Goal: Task Accomplishment & Management: Complete application form

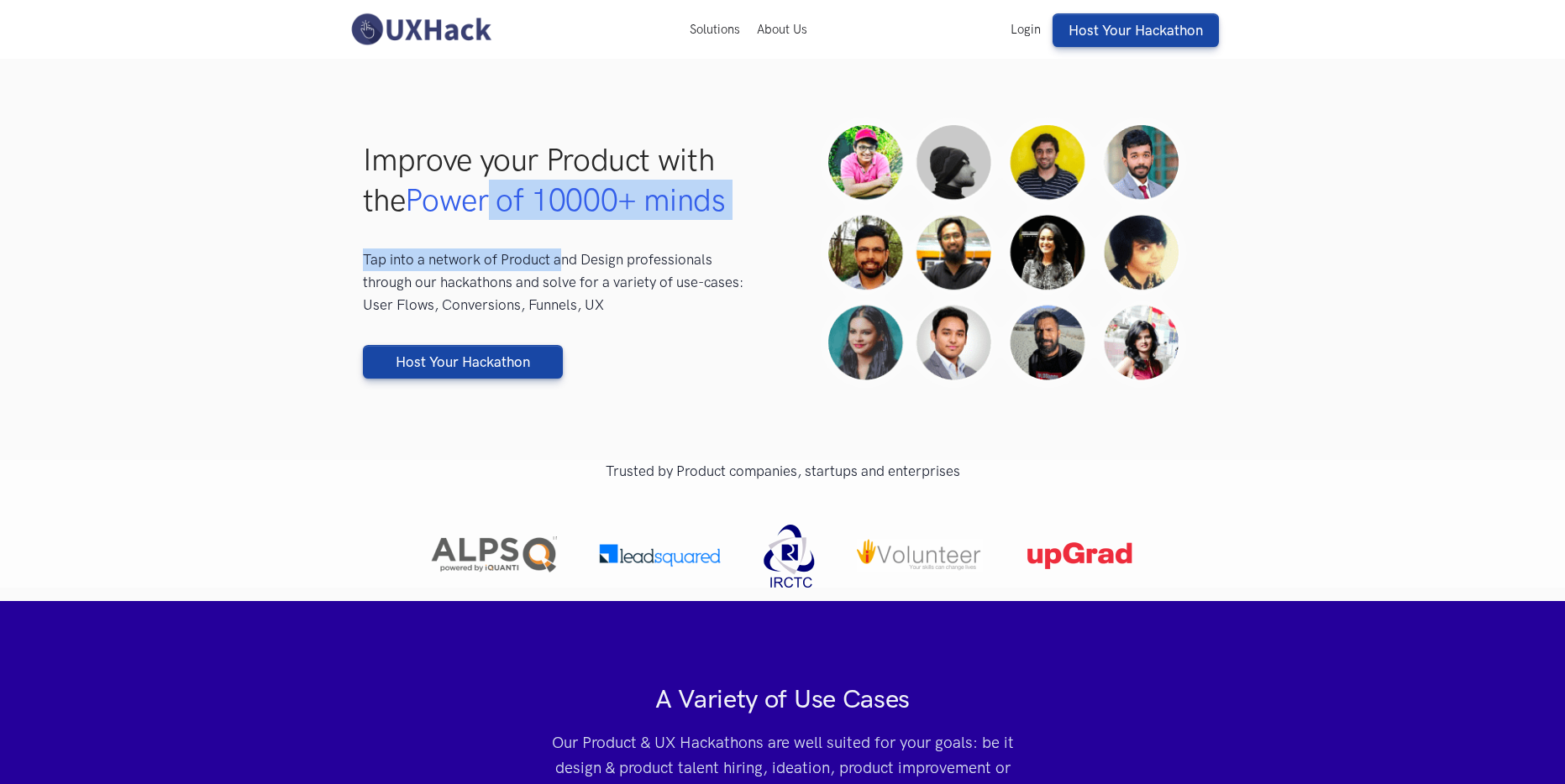
click at [578, 269] on div "Improve your Product with the Power of 10000+ minds Tap into a network of Produ…" at bounding box center [562, 258] width 399 height 239
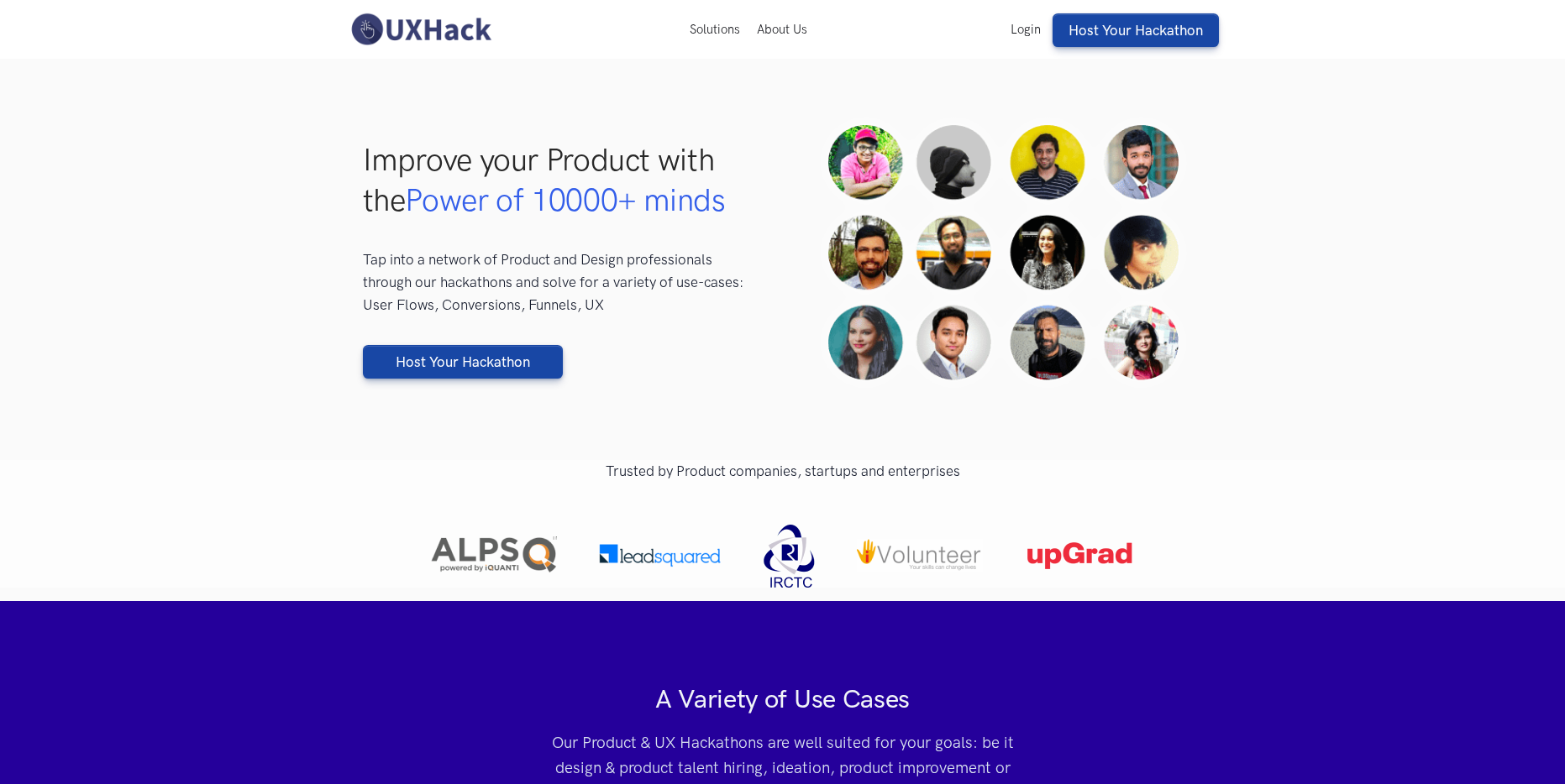
click at [588, 272] on p "Tap into a network of Product and Design professionals through our hackathons a…" at bounding box center [562, 282] width 399 height 68
drag, startPoint x: 514, startPoint y: 215, endPoint x: 590, endPoint y: 267, distance: 92.1
click at [561, 257] on div "Improve your Product with the Power of 10000+ minds Tap into a network of Produ…" at bounding box center [562, 258] width 399 height 239
click at [590, 267] on p "Tap into a network of Product and Design professionals through our hackathons a…" at bounding box center [562, 282] width 399 height 68
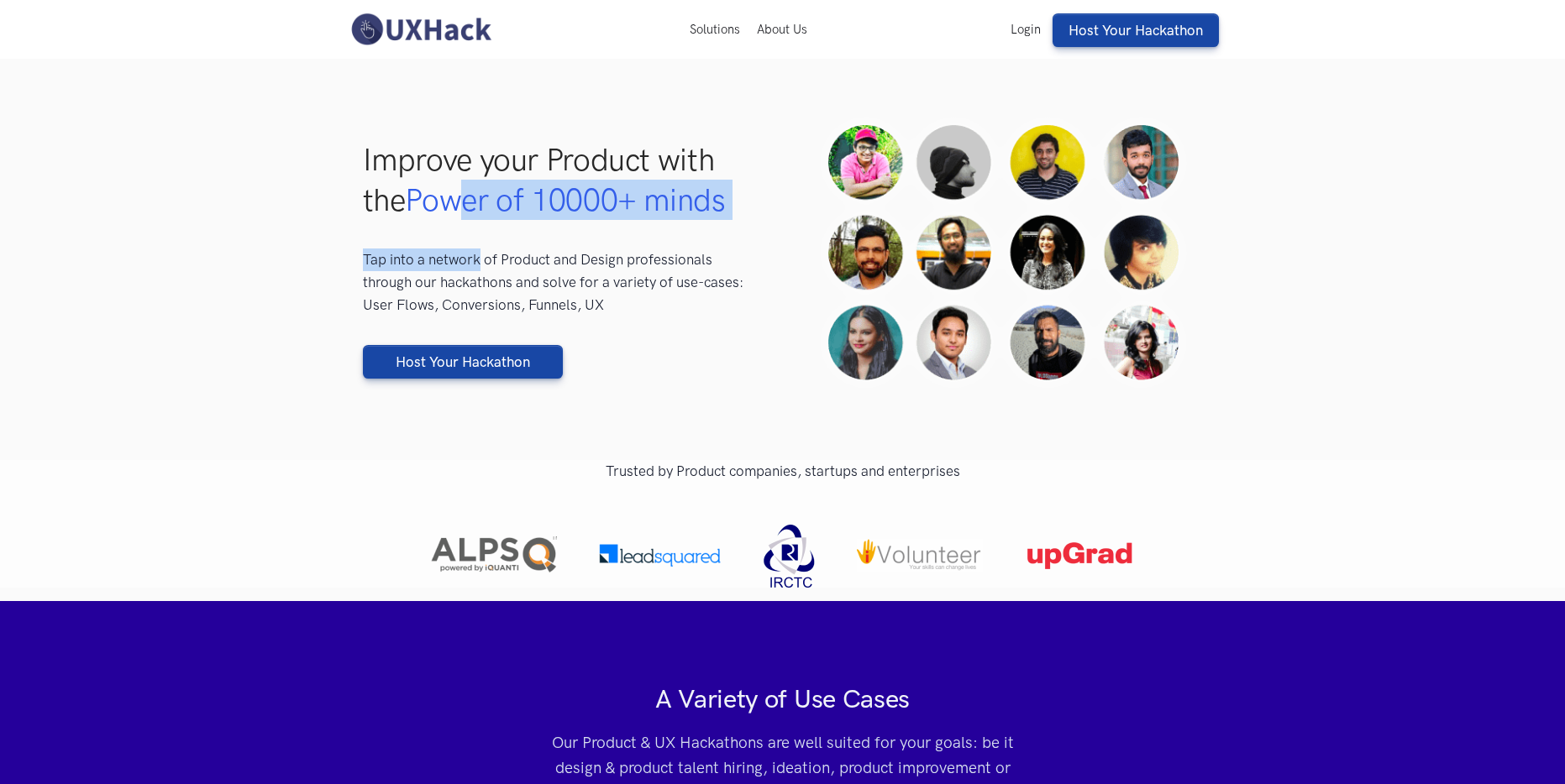
drag, startPoint x: 460, startPoint y: 220, endPoint x: 535, endPoint y: 286, distance: 99.9
click at [503, 277] on div "Improve your Product with the Power of 10000+ minds Tap into a network of Produ…" at bounding box center [562, 258] width 399 height 239
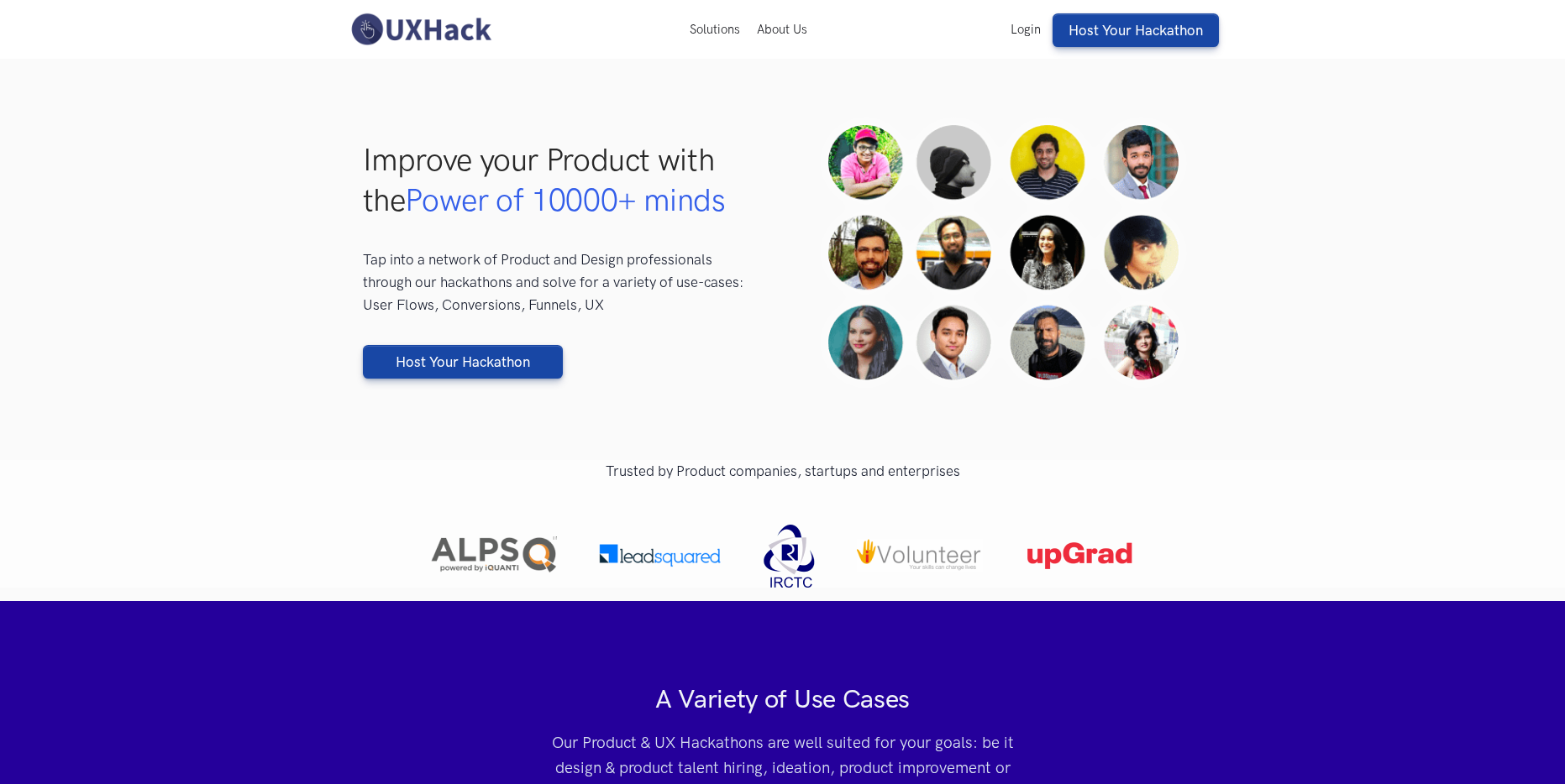
click at [537, 286] on p "Tap into a network of Product and Design professionals through our hackathons a…" at bounding box center [562, 282] width 399 height 68
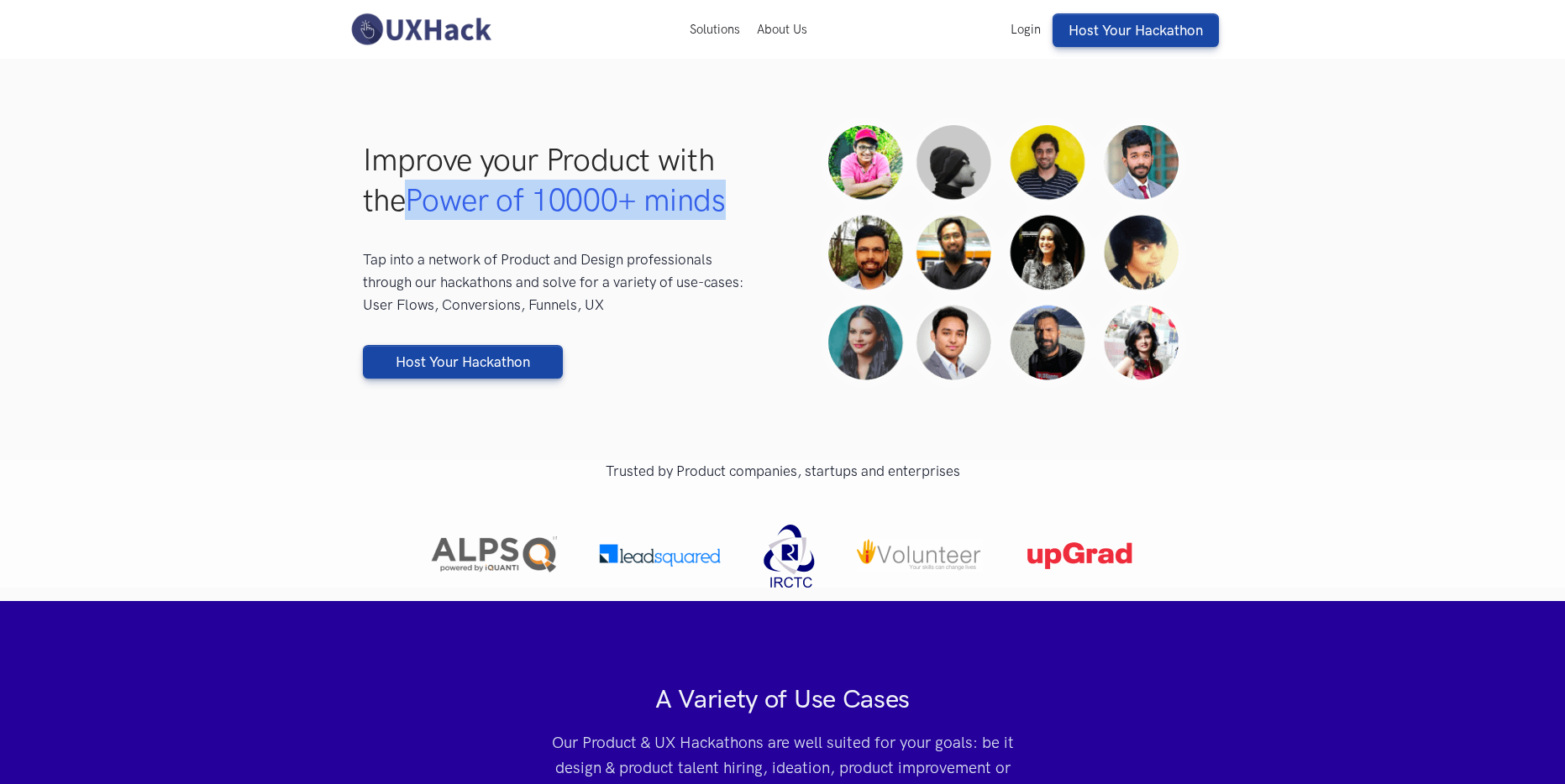
drag, startPoint x: 453, startPoint y: 228, endPoint x: 551, endPoint y: 250, distance: 100.4
click at [468, 233] on div "Improve your Product with the Power of 10000+ minds Tap into a network of Produ…" at bounding box center [562, 258] width 399 height 239
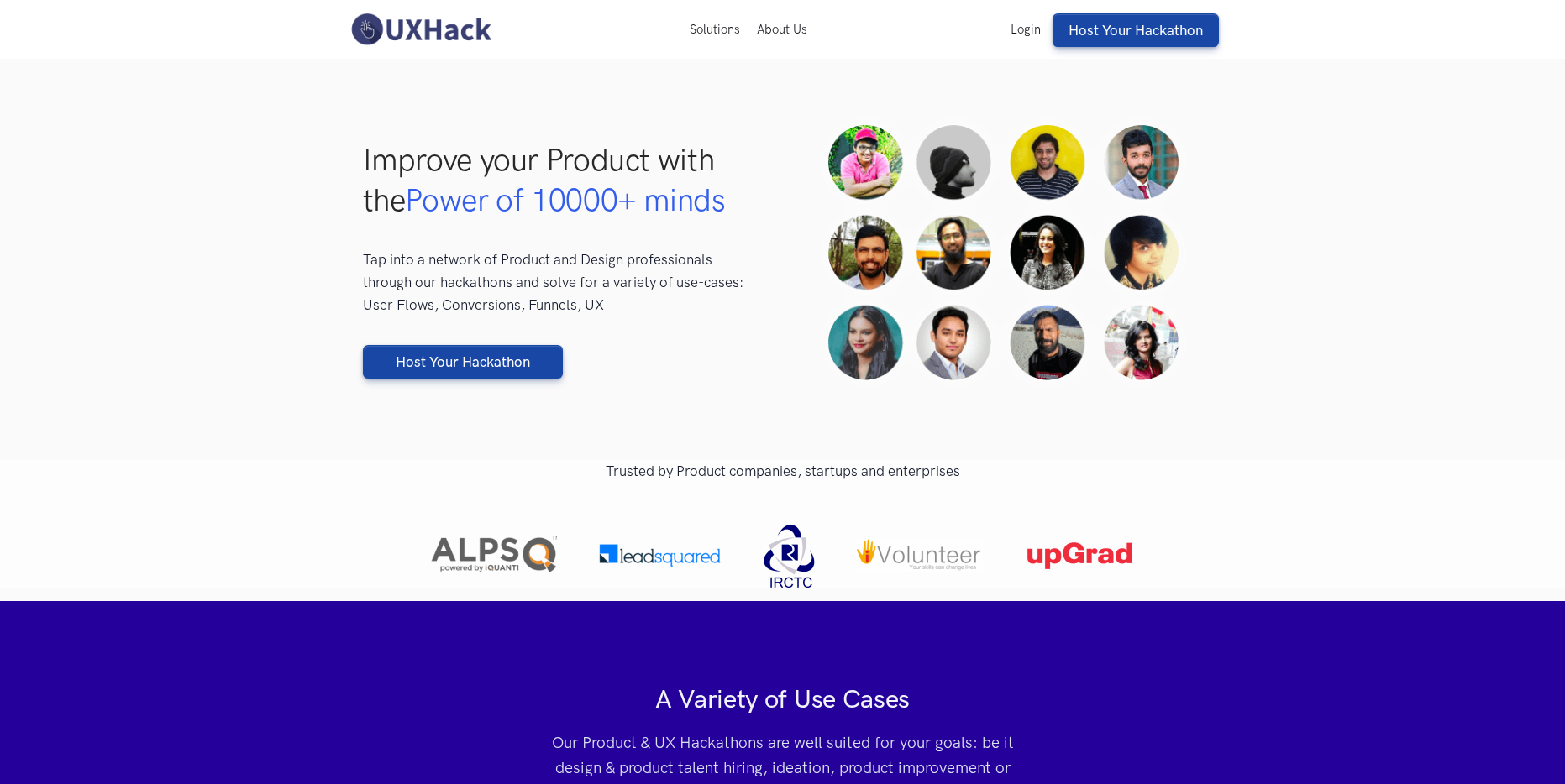
click at [572, 254] on p "Tap into a network of Product and Design professionals through our hackathons a…" at bounding box center [562, 282] width 399 height 68
drag, startPoint x: 496, startPoint y: 225, endPoint x: 540, endPoint y: 254, distance: 52.7
click at [539, 254] on div "Improve your Product with the Power of 10000+ minds Tap into a network of Produ…" at bounding box center [562, 258] width 399 height 239
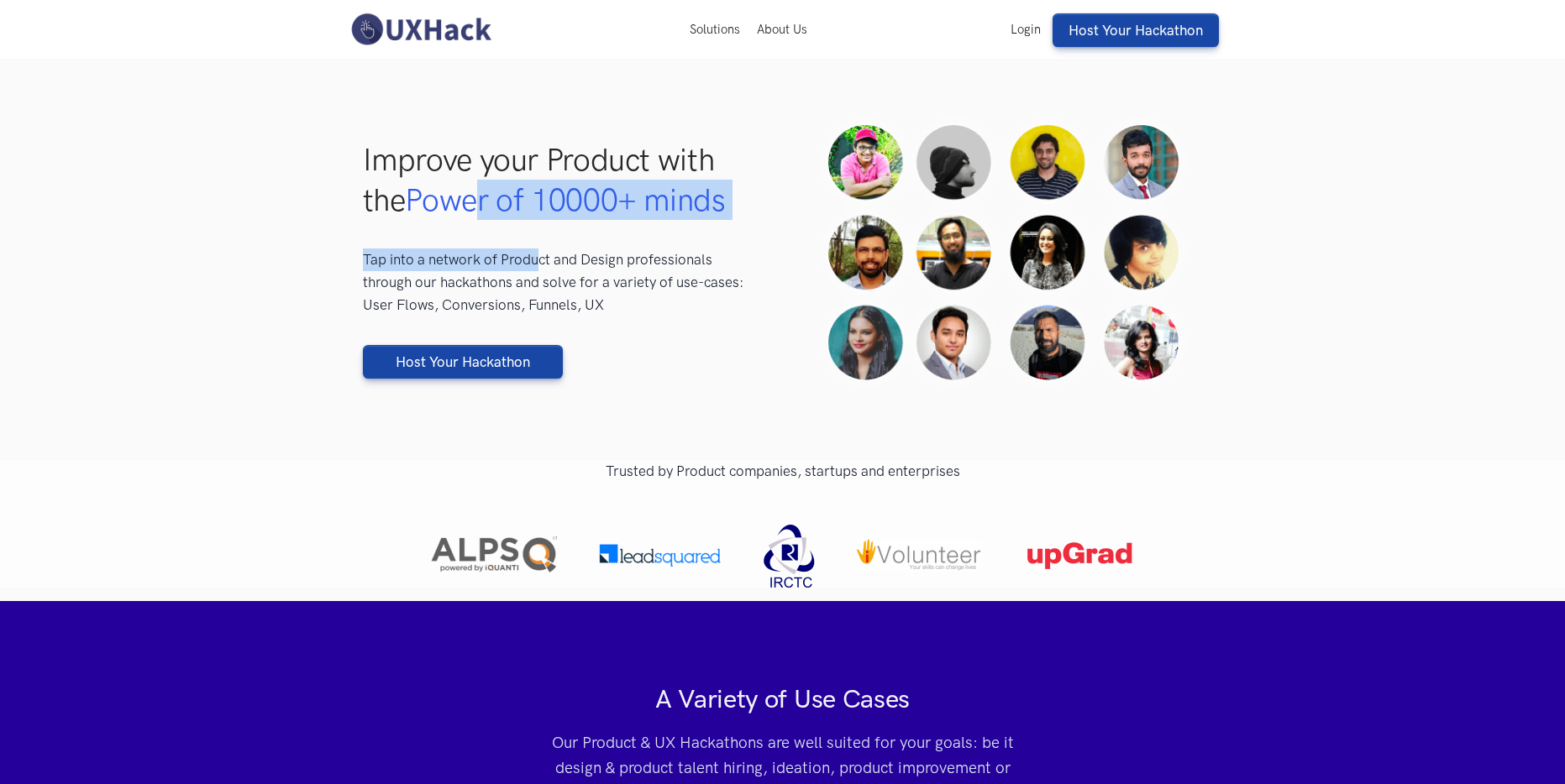
drag, startPoint x: 540, startPoint y: 254, endPoint x: 506, endPoint y: 192, distance: 70.7
click at [540, 254] on p "Tap into a network of Product and Design professionals through our hackathons a…" at bounding box center [562, 282] width 399 height 68
drag, startPoint x: 506, startPoint y: 192, endPoint x: 573, endPoint y: 237, distance: 80.7
click at [563, 236] on div "Improve your Product with the Power of 10000+ minds Tap into a network of Produ…" at bounding box center [562, 258] width 399 height 239
click at [573, 237] on div "Improve your Product with the Power of 10000+ minds Tap into a network of Produ…" at bounding box center [562, 258] width 399 height 239
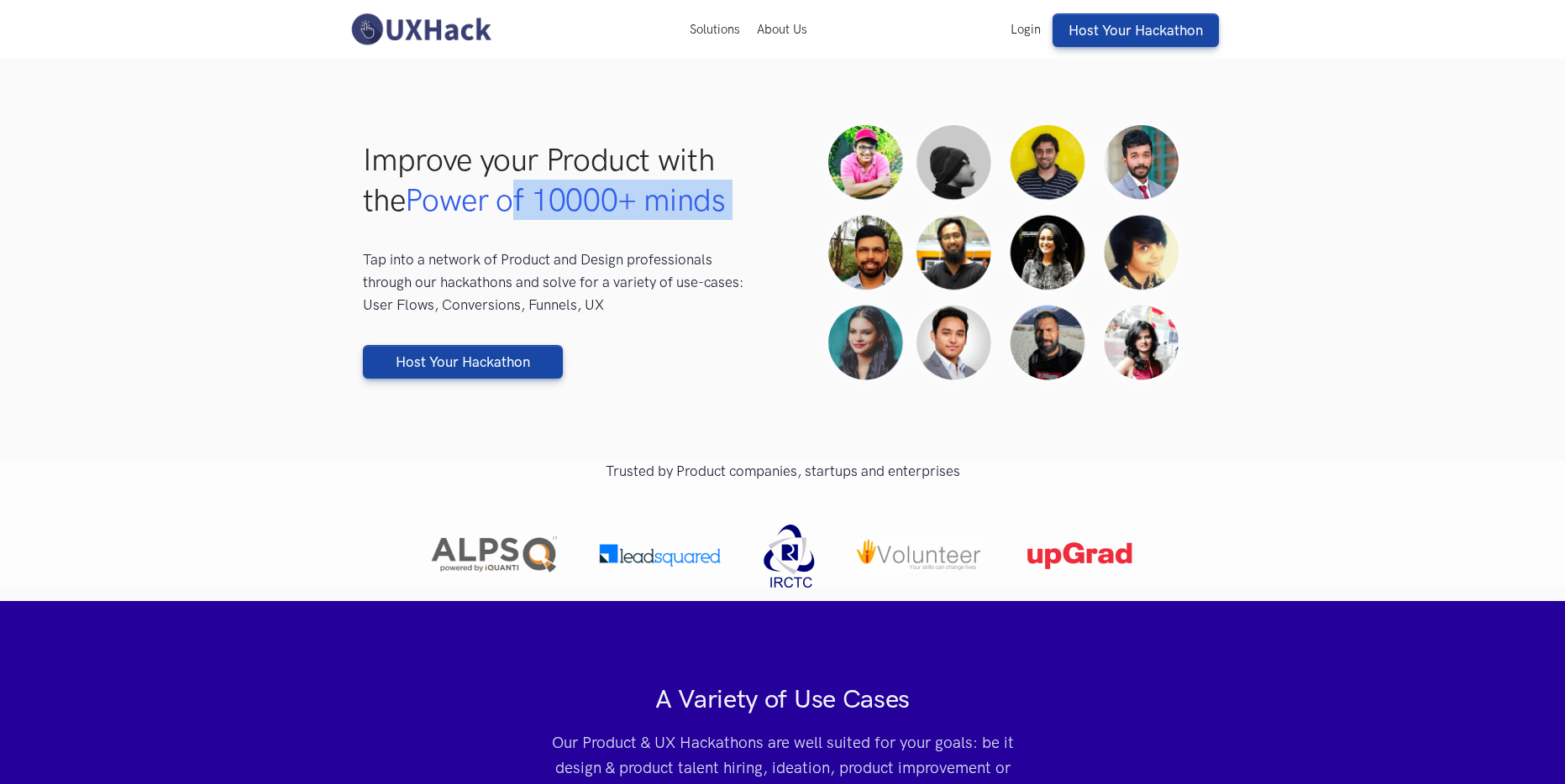
drag, startPoint x: 518, startPoint y: 198, endPoint x: 577, endPoint y: 246, distance: 76.1
click at [577, 246] on div "Improve your Product with the Power of 10000+ minds Tap into a network of Produ…" at bounding box center [562, 258] width 399 height 239
drag, startPoint x: 517, startPoint y: 205, endPoint x: 553, endPoint y: 257, distance: 63.2
click at [550, 256] on div "Improve your Product with the Power of 10000+ minds Tap into a network of Produ…" at bounding box center [562, 258] width 399 height 239
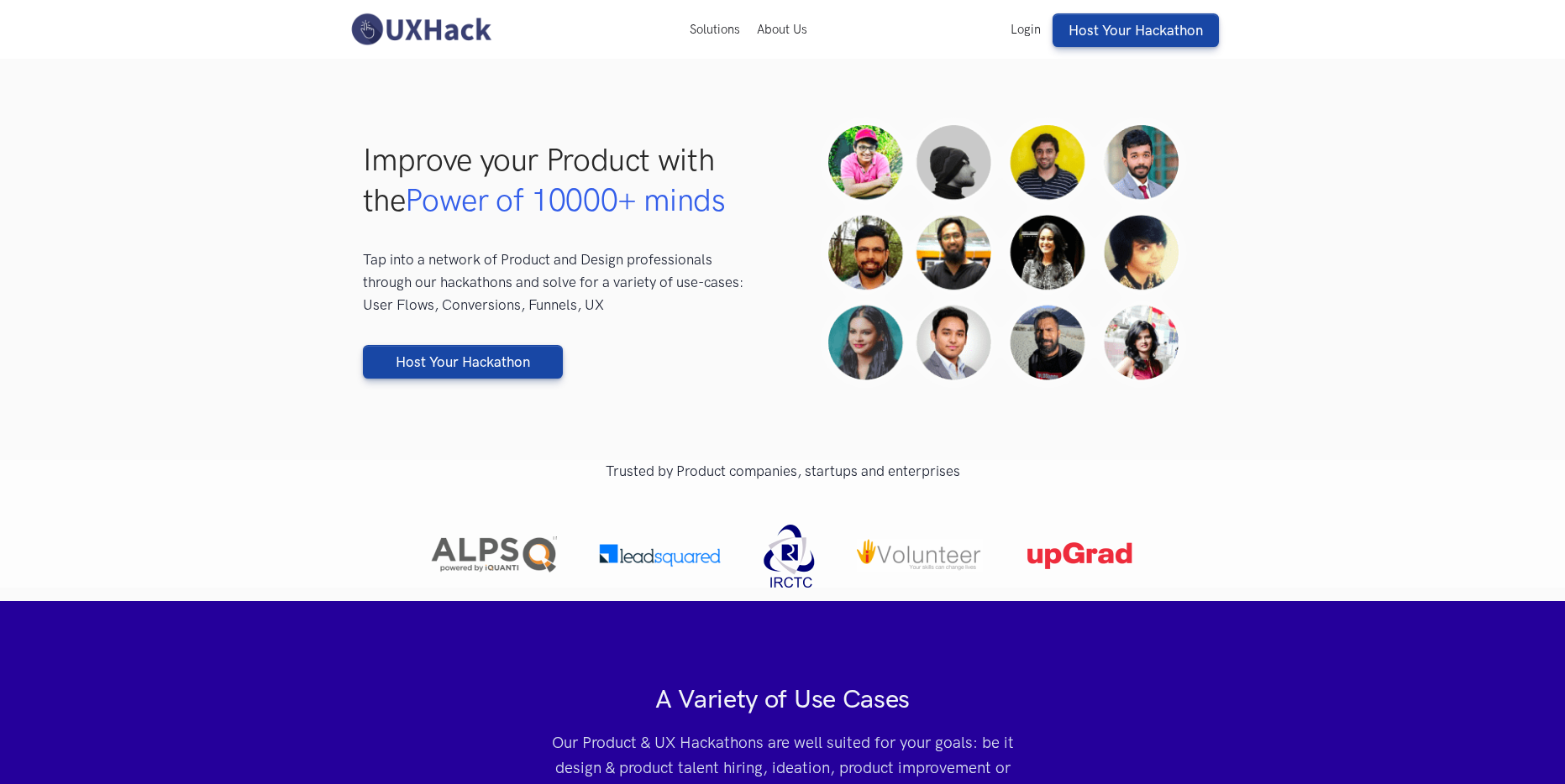
drag, startPoint x: 553, startPoint y: 257, endPoint x: 502, endPoint y: 213, distance: 67.4
click at [554, 257] on p "Tap into a network of Product and Design professionals through our hackathons a…" at bounding box center [562, 282] width 399 height 68
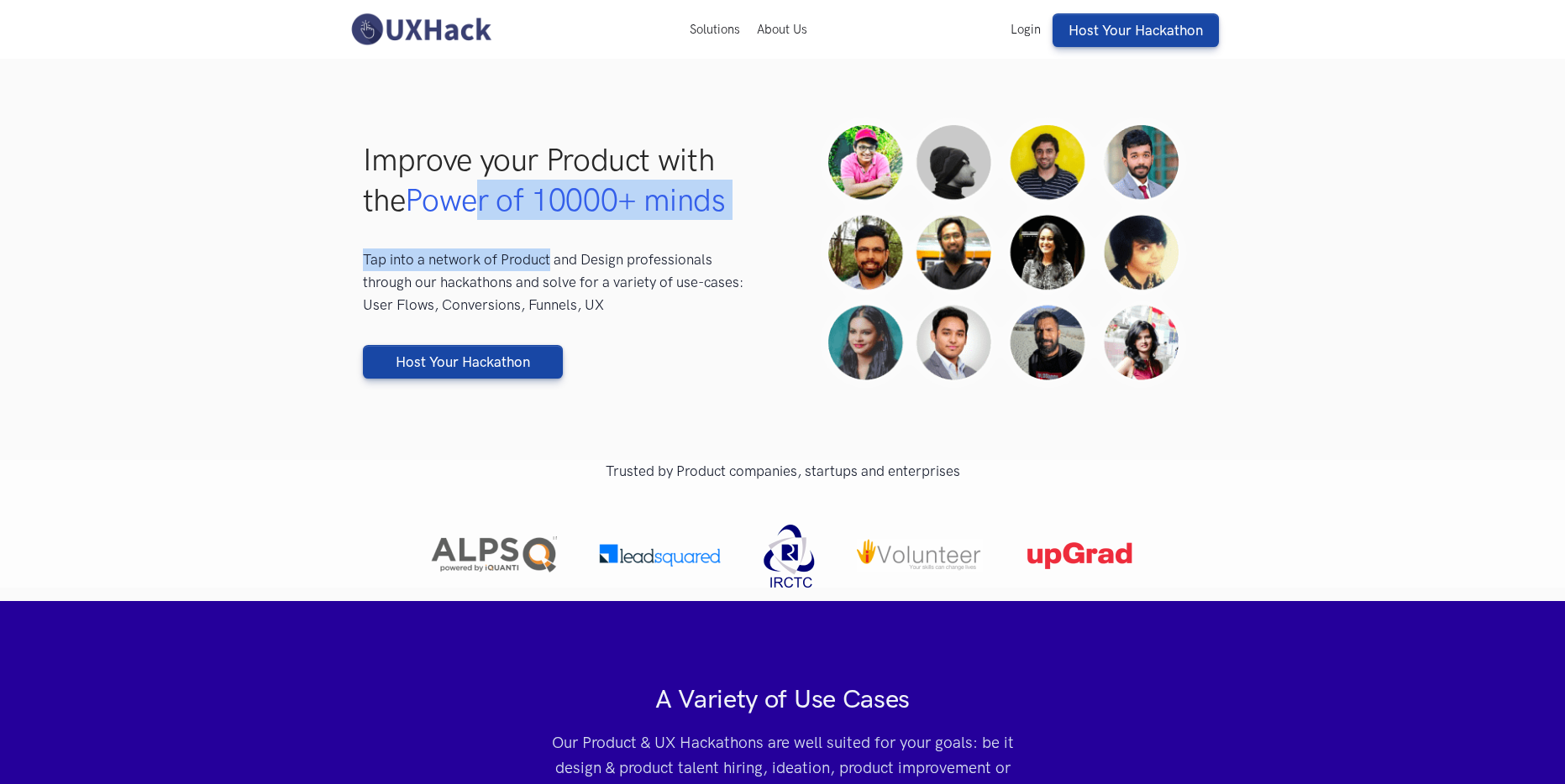
drag, startPoint x: 527, startPoint y: 257, endPoint x: 553, endPoint y: 262, distance: 26.5
click at [551, 262] on div "Improve your Product with the Power of 10000+ minds Tap into a network of Produ…" at bounding box center [562, 258] width 399 height 239
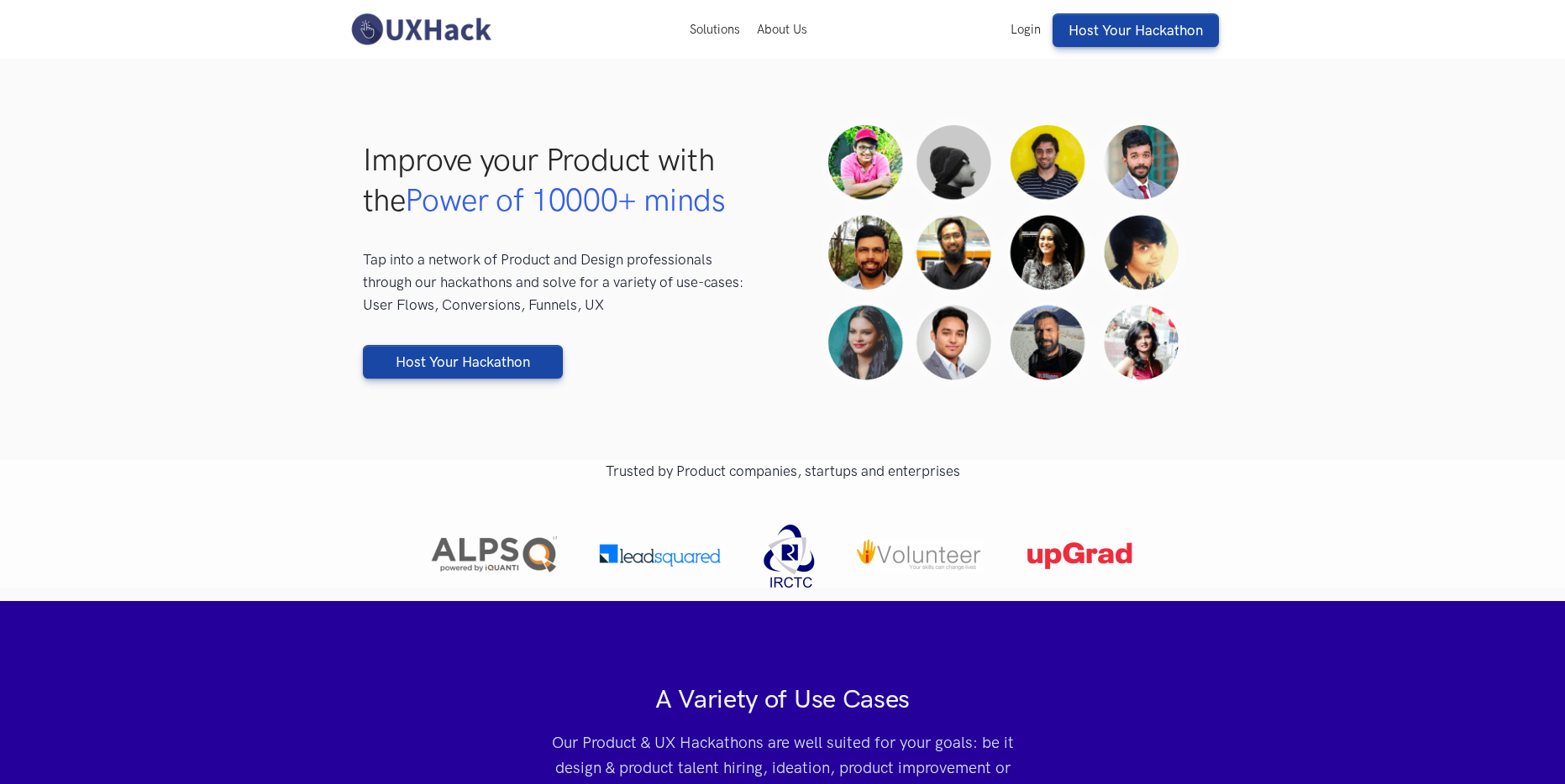
click at [553, 262] on p "Tap into a network of Product and Design professionals through our hackathons a…" at bounding box center [562, 282] width 399 height 68
drag, startPoint x: 498, startPoint y: 215, endPoint x: 561, endPoint y: 263, distance: 79.2
click at [549, 261] on div "Improve your Product with the Power of 10000+ minds Tap into a network of Produ…" at bounding box center [562, 258] width 399 height 239
drag, startPoint x: 561, startPoint y: 263, endPoint x: 479, endPoint y: 201, distance: 102.8
click at [561, 263] on p "Tap into a network of Product and Design professionals through our hackathons a…" at bounding box center [562, 282] width 399 height 68
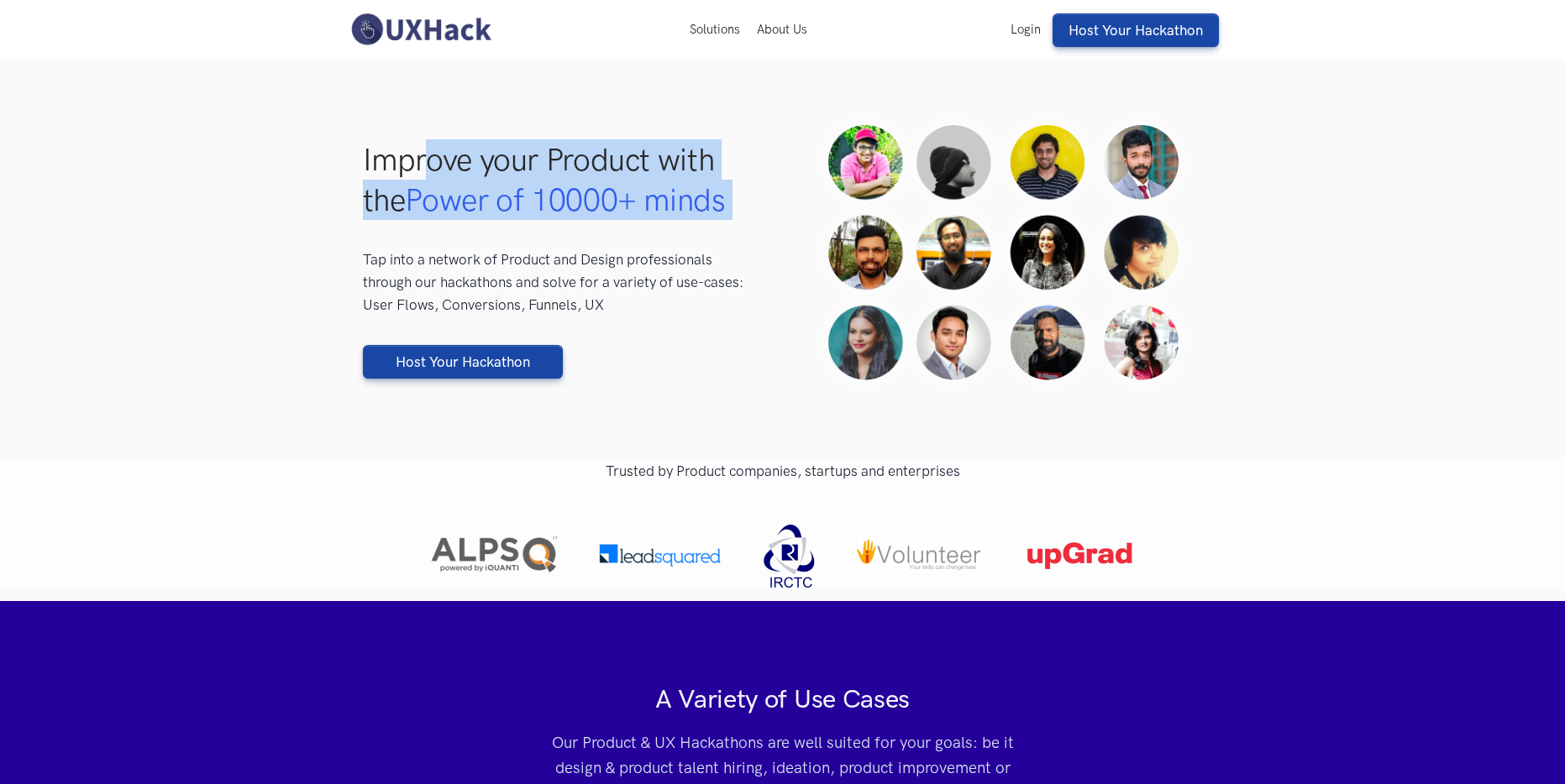
click at [492, 235] on div "Improve your Product with the Power of 10000+ minds Tap into a network of Produ…" at bounding box center [562, 258] width 399 height 239
click at [547, 246] on div "Improve your Product with the Power of 10000+ minds Tap into a network of Produ…" at bounding box center [562, 258] width 399 height 239
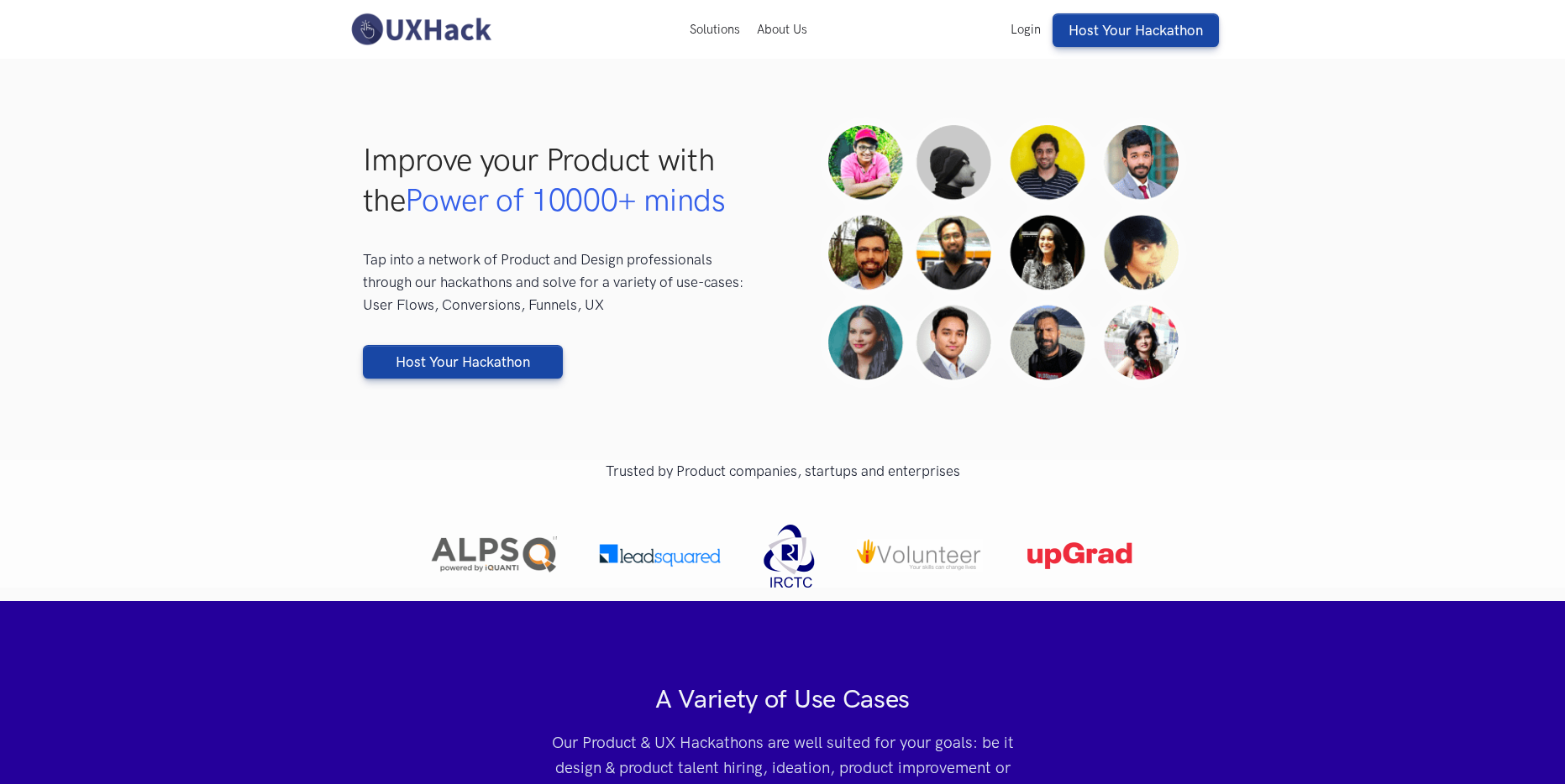
click at [1141, 354] on img at bounding box center [1003, 252] width 399 height 304
drag, startPoint x: 566, startPoint y: 228, endPoint x: 633, endPoint y: 291, distance: 92.0
click at [628, 288] on div "Improve your Product with the Power of 10000+ minds Tap into a network of Produ…" at bounding box center [562, 258] width 399 height 239
drag, startPoint x: 633, startPoint y: 291, endPoint x: 506, endPoint y: 278, distance: 127.7
click at [632, 290] on p "Tap into a network of Product and Design professionals through our hackathons a…" at bounding box center [562, 282] width 399 height 68
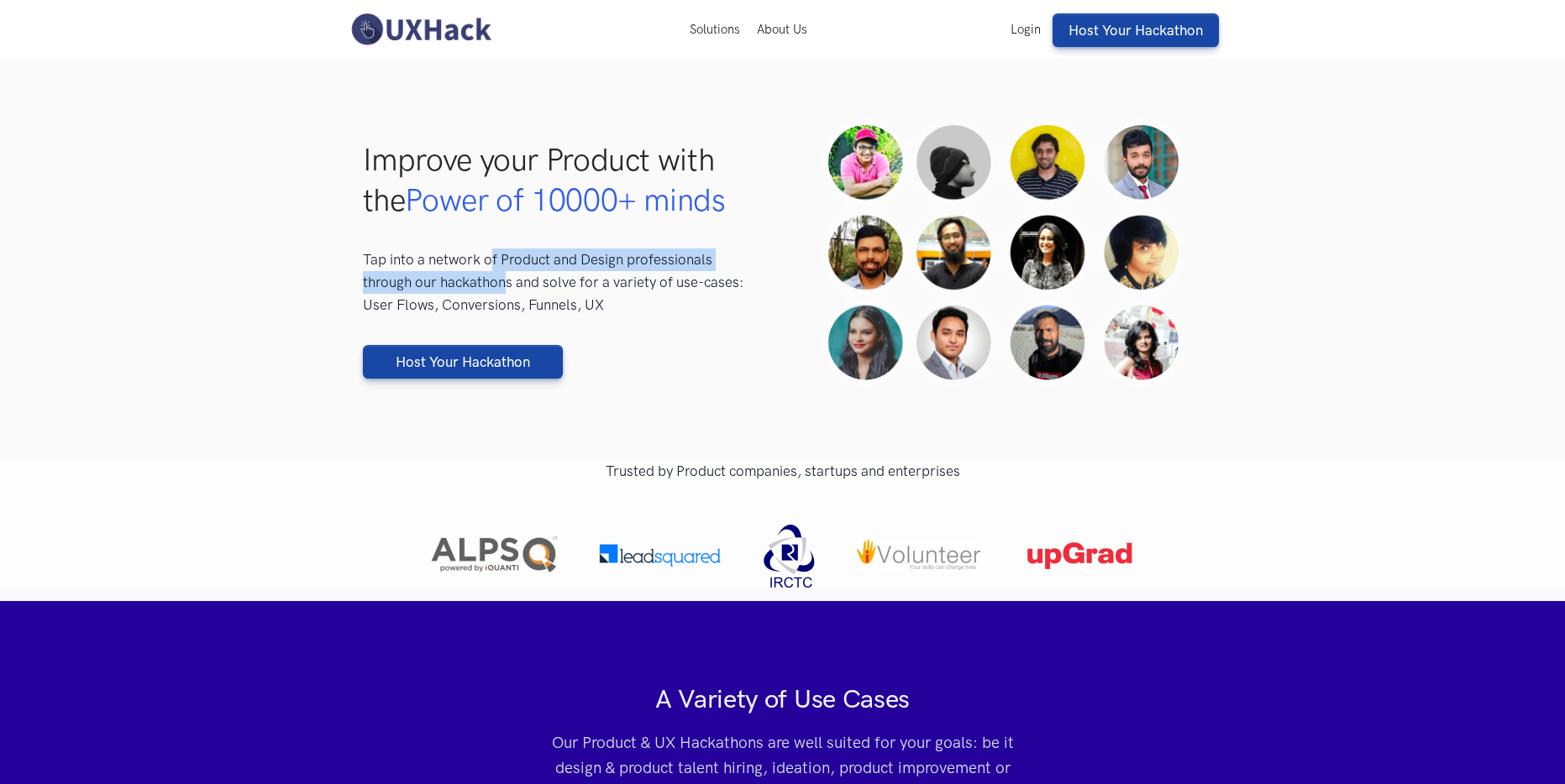
drag, startPoint x: 506, startPoint y: 278, endPoint x: 577, endPoint y: 300, distance: 74.3
click at [554, 298] on p "Tap into a network of Product and Design professionals through our hackathons a…" at bounding box center [562, 282] width 399 height 68
drag, startPoint x: 577, startPoint y: 300, endPoint x: 608, endPoint y: 280, distance: 36.9
click at [577, 299] on p "Tap into a network of Product and Design professionals through our hackathons a…" at bounding box center [562, 282] width 399 height 68
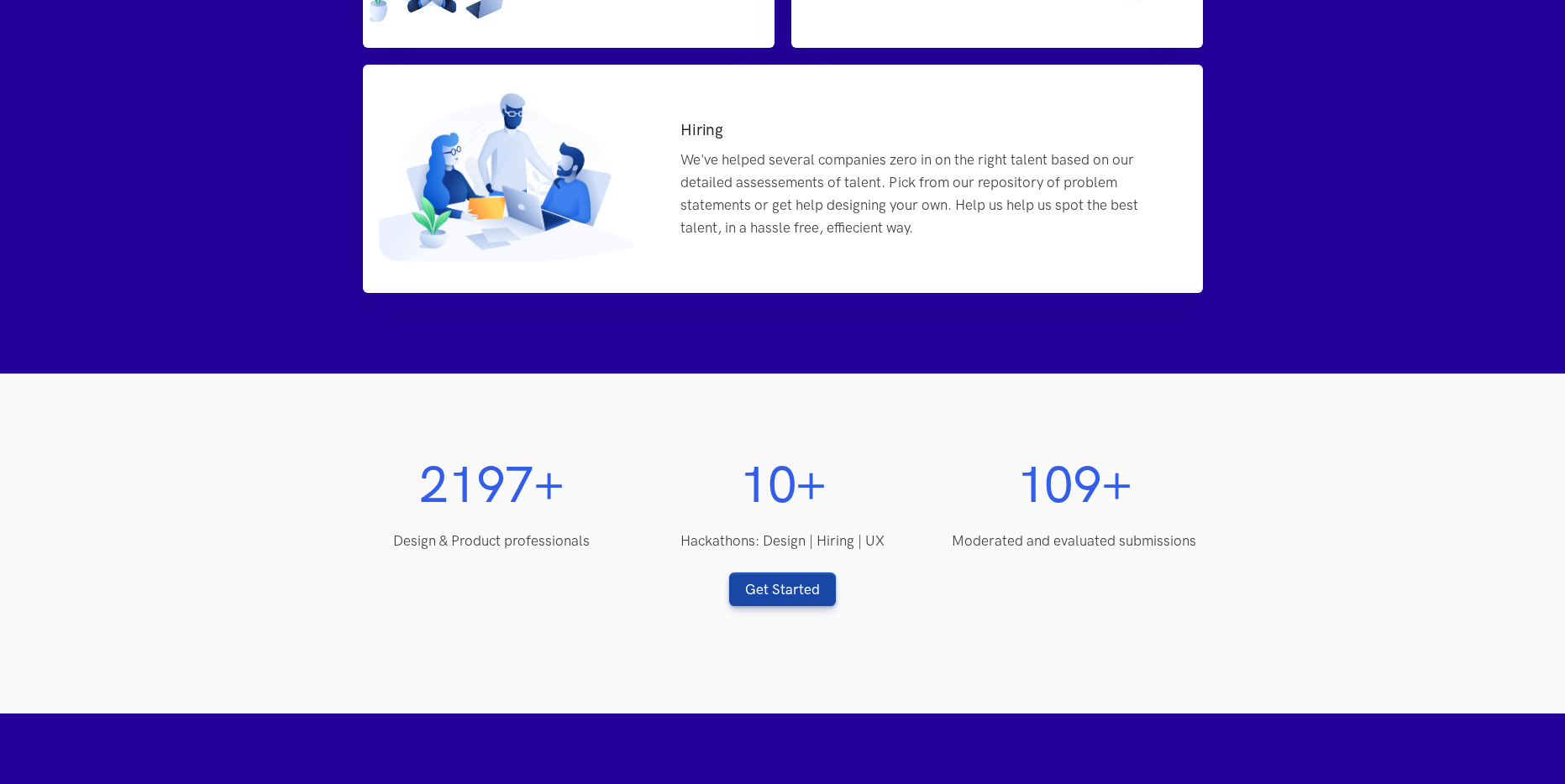
scroll to position [1339, 0]
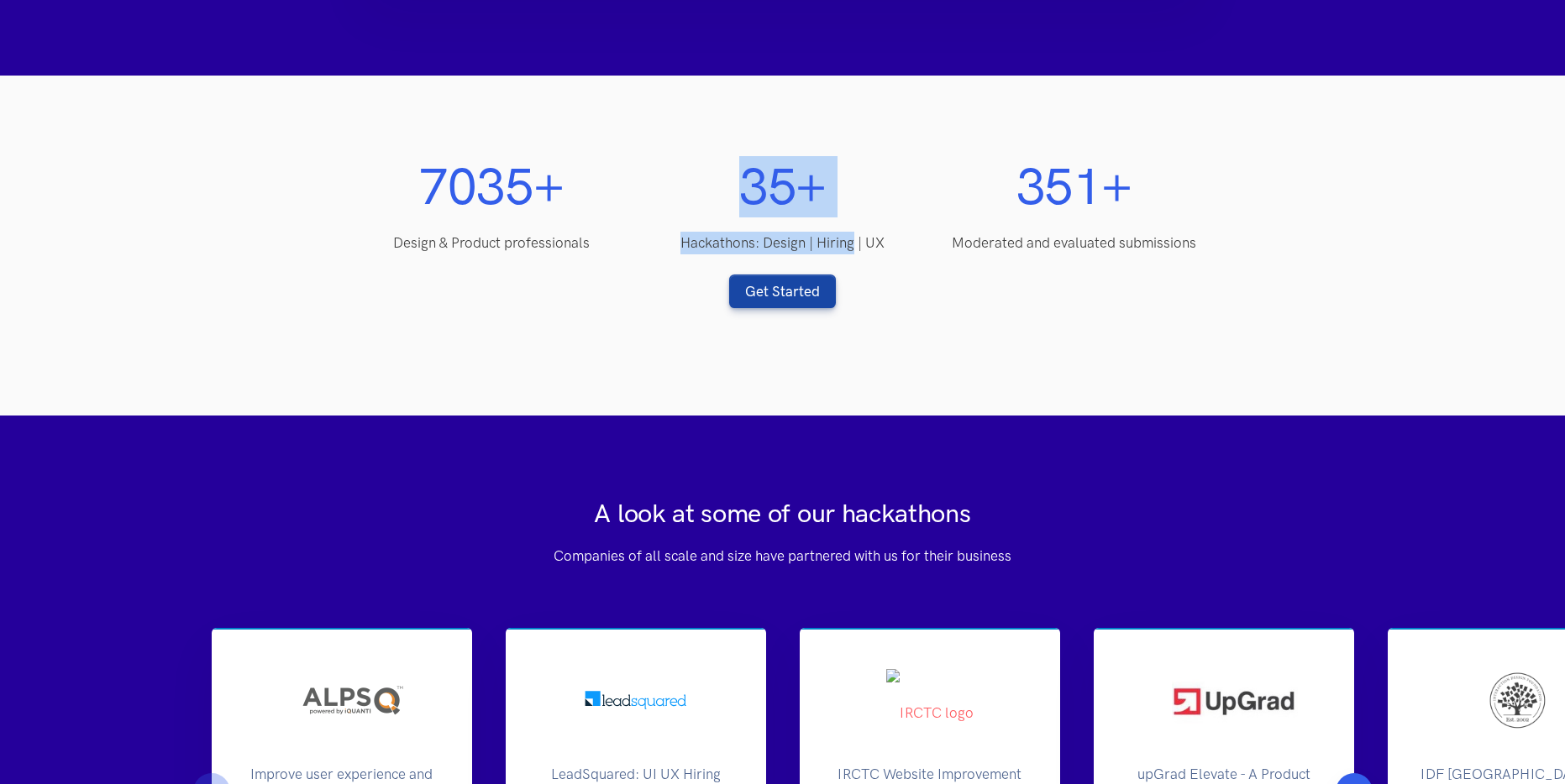
drag, startPoint x: 766, startPoint y: 209, endPoint x: 869, endPoint y: 247, distance: 109.8
click at [862, 247] on div "35 50 + Hackathons: Design | Hiring | UX" at bounding box center [782, 205] width 291 height 97
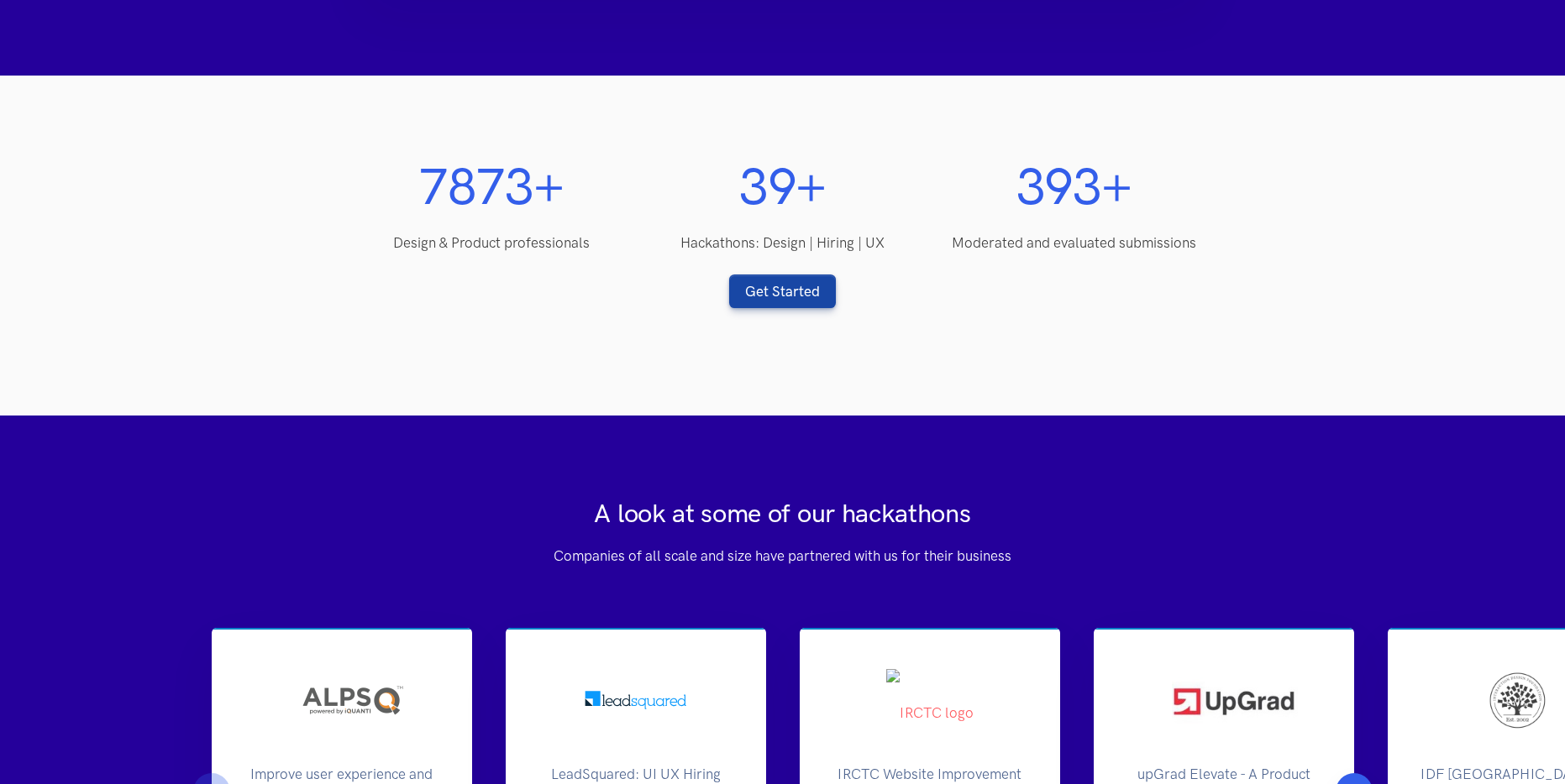
click at [869, 247] on p "Hackathons: Design | Hiring | UX" at bounding box center [782, 242] width 258 height 23
drag, startPoint x: 850, startPoint y: 237, endPoint x: 926, endPoint y: 246, distance: 76.5
click at [859, 246] on p "Hackathons: Design | Hiring | UX" at bounding box center [782, 242] width 258 height 23
click at [926, 246] on div "42 50 + Hackathons: Design | Hiring | UX" at bounding box center [782, 205] width 291 height 97
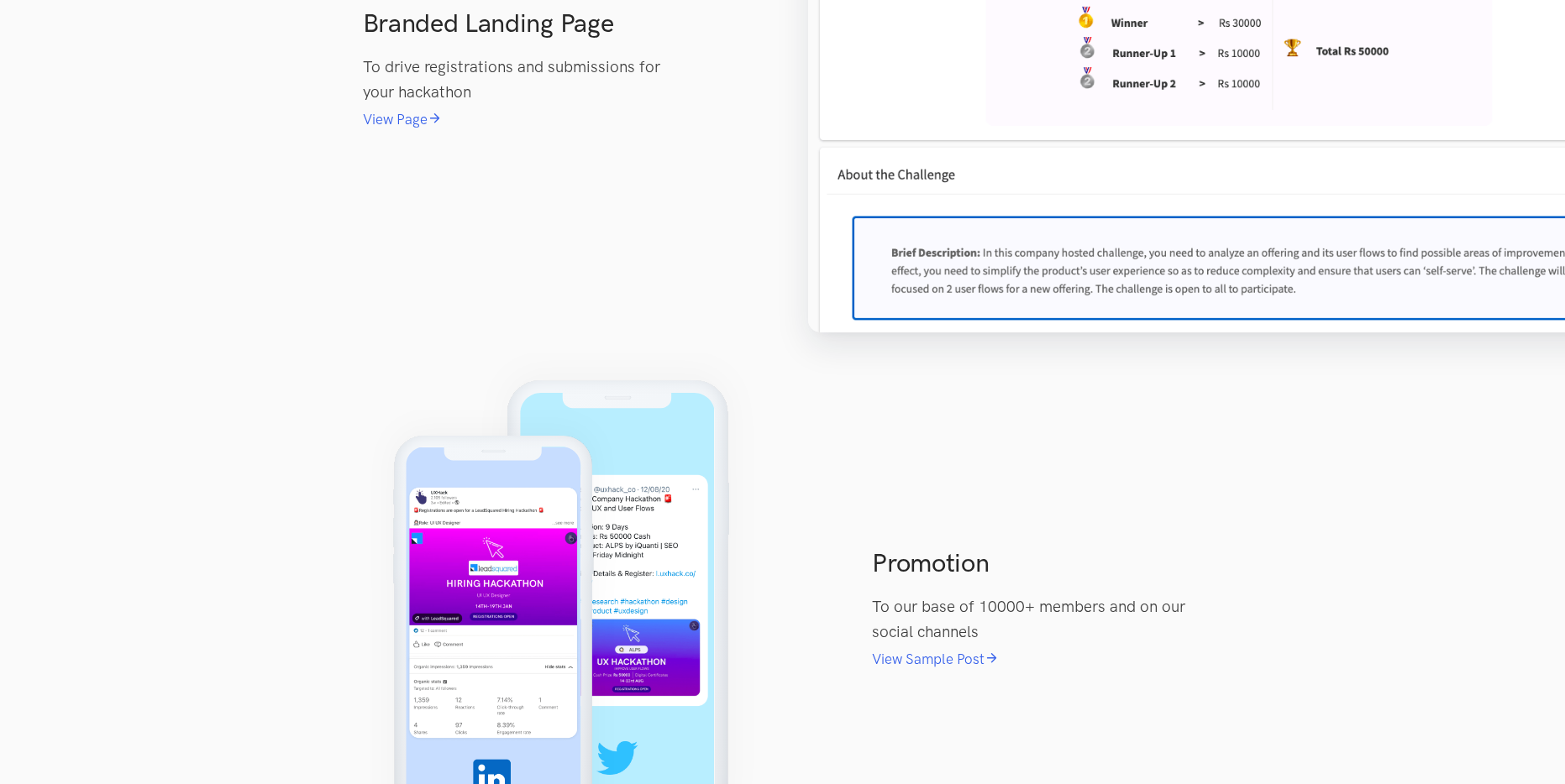
scroll to position [2892, 0]
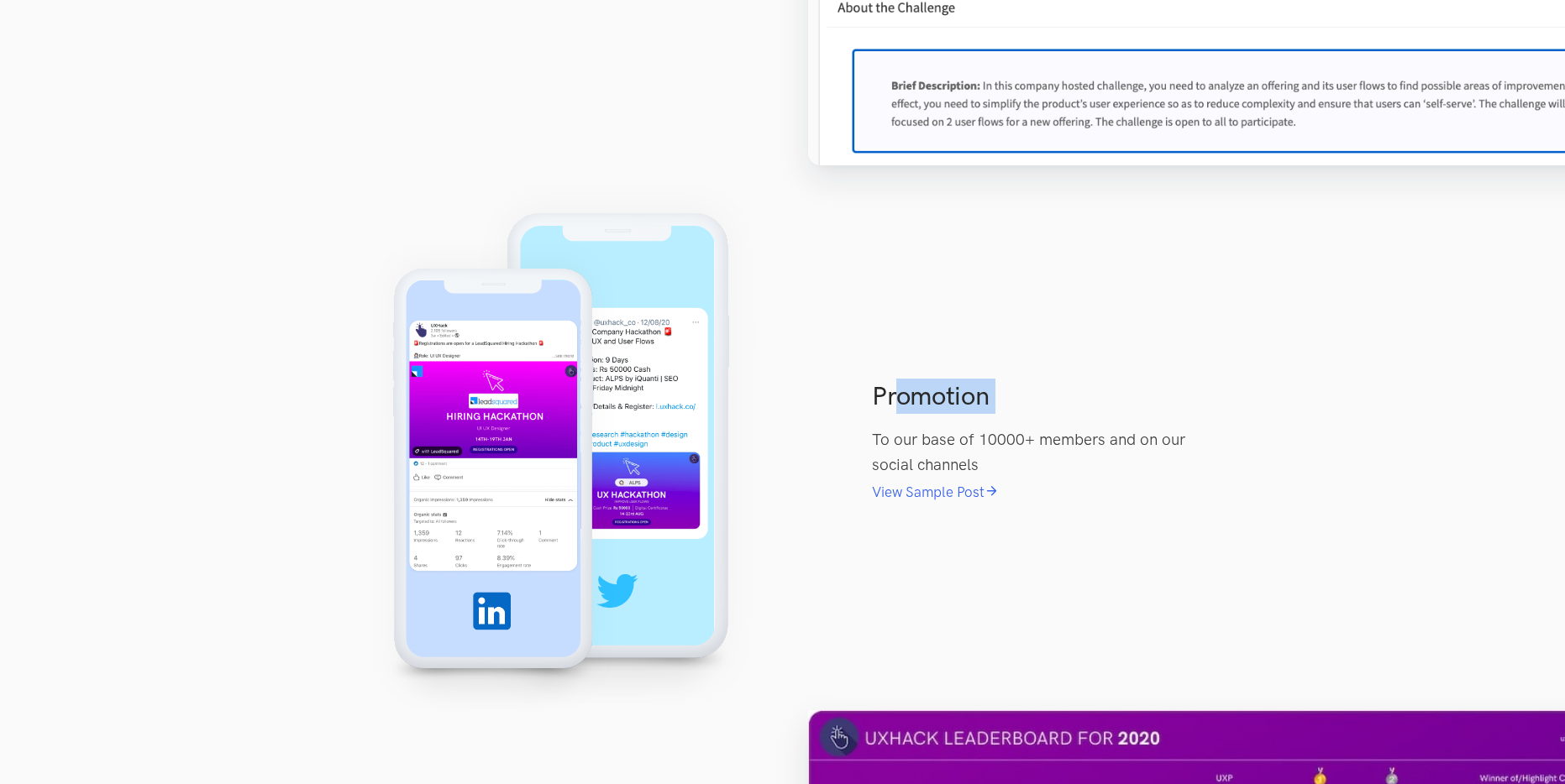
drag, startPoint x: 899, startPoint y: 397, endPoint x: 933, endPoint y: 425, distance: 44.0
click at [933, 425] on div "Promotion To our base of 10000+ members and on our social channels View Sample …" at bounding box center [1037, 448] width 364 height 139
drag, startPoint x: 911, startPoint y: 403, endPoint x: 886, endPoint y: 396, distance: 26.0
click at [932, 431] on div "Promotion To our base of 10000+ members and on our social channels View Sample …" at bounding box center [1037, 448] width 364 height 139
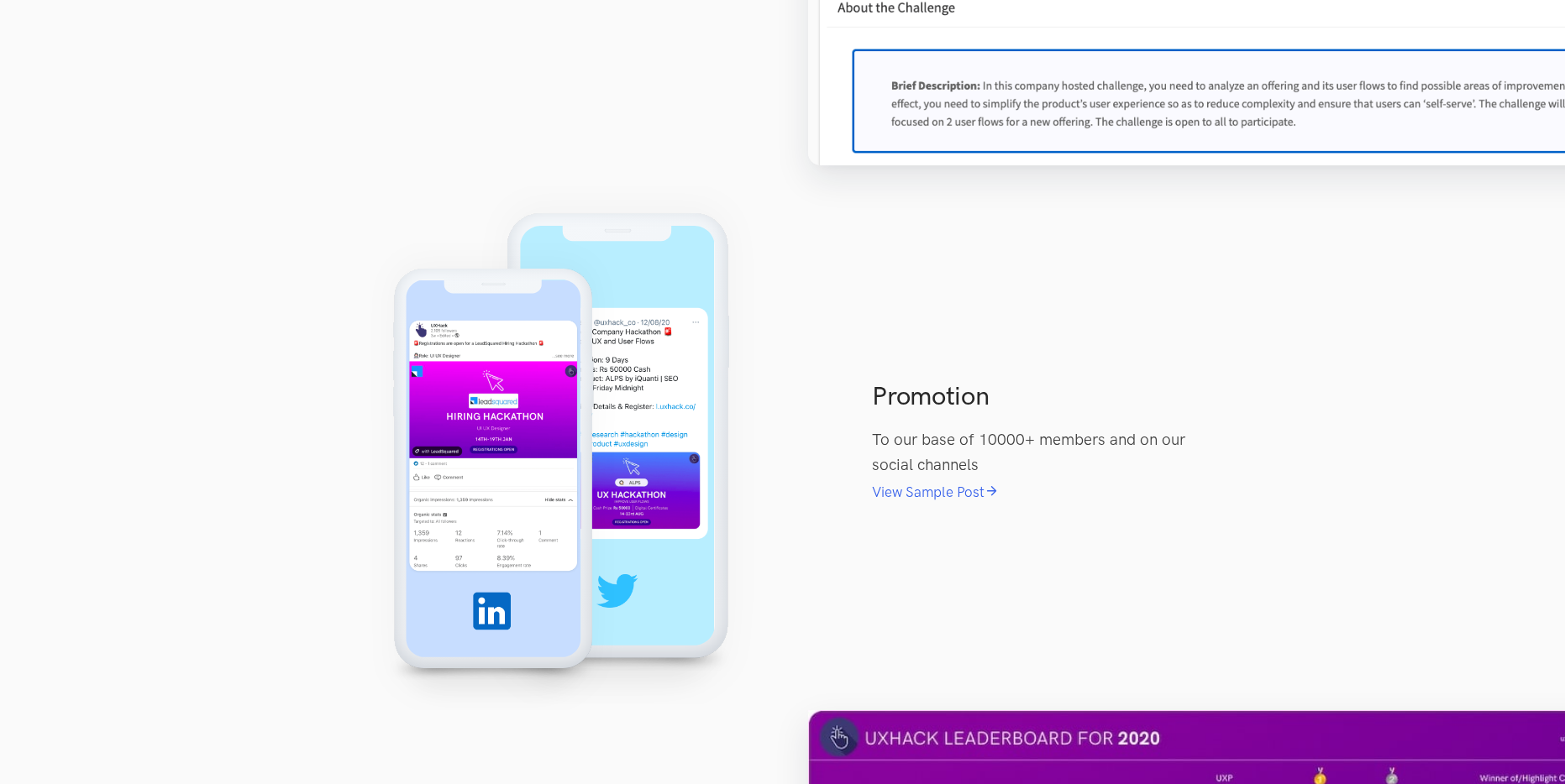
drag, startPoint x: 886, startPoint y: 396, endPoint x: 929, endPoint y: 429, distance: 54.2
click at [927, 428] on div "Promotion To our base of 10000+ members and on our social channels View Sample …" at bounding box center [1037, 448] width 364 height 139
drag, startPoint x: 929, startPoint y: 429, endPoint x: 874, endPoint y: 421, distance: 55.6
click at [929, 429] on p "To our base of 10000+ members and on our social channels" at bounding box center [1037, 453] width 330 height 52
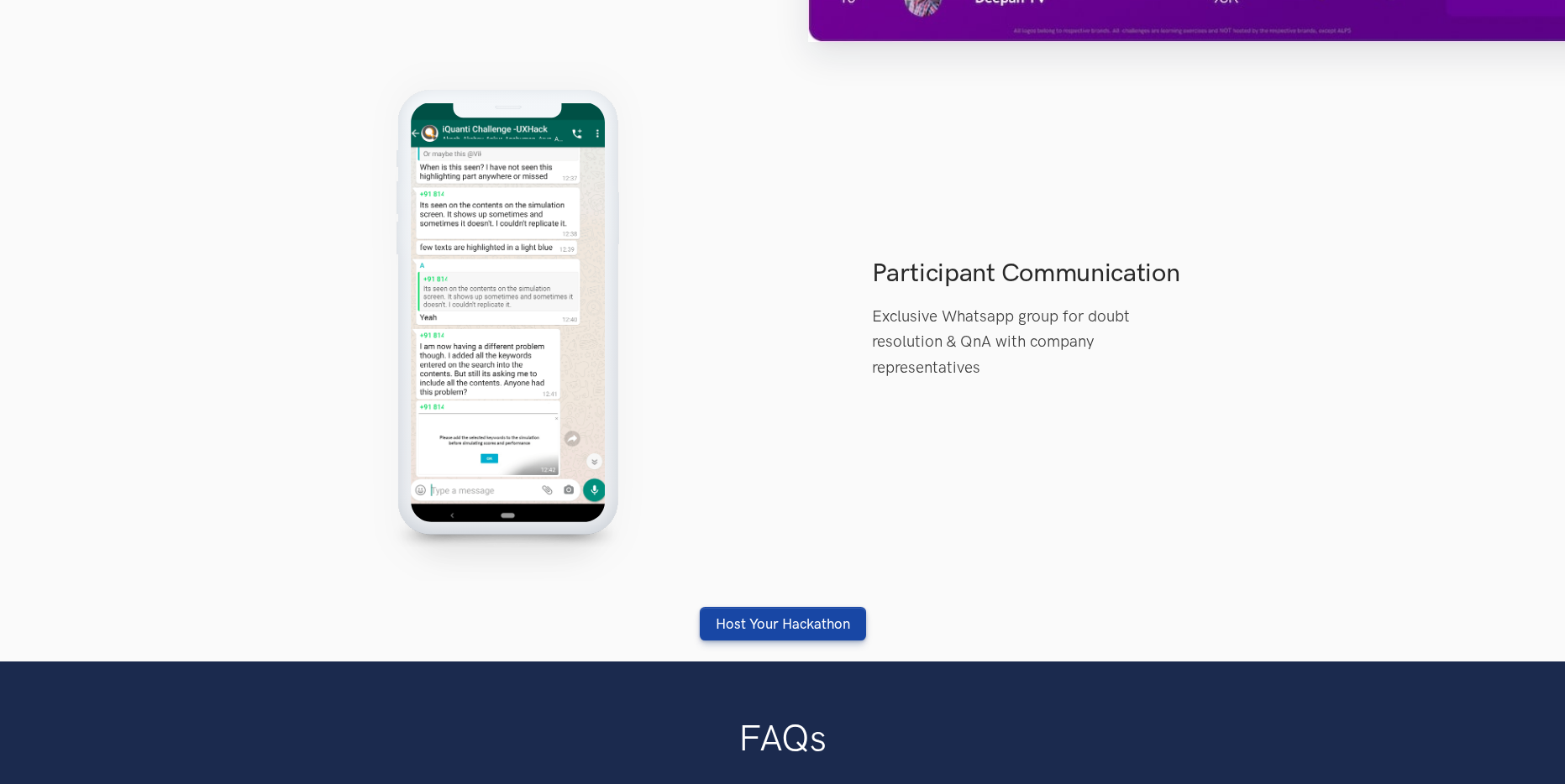
scroll to position [4241, 0]
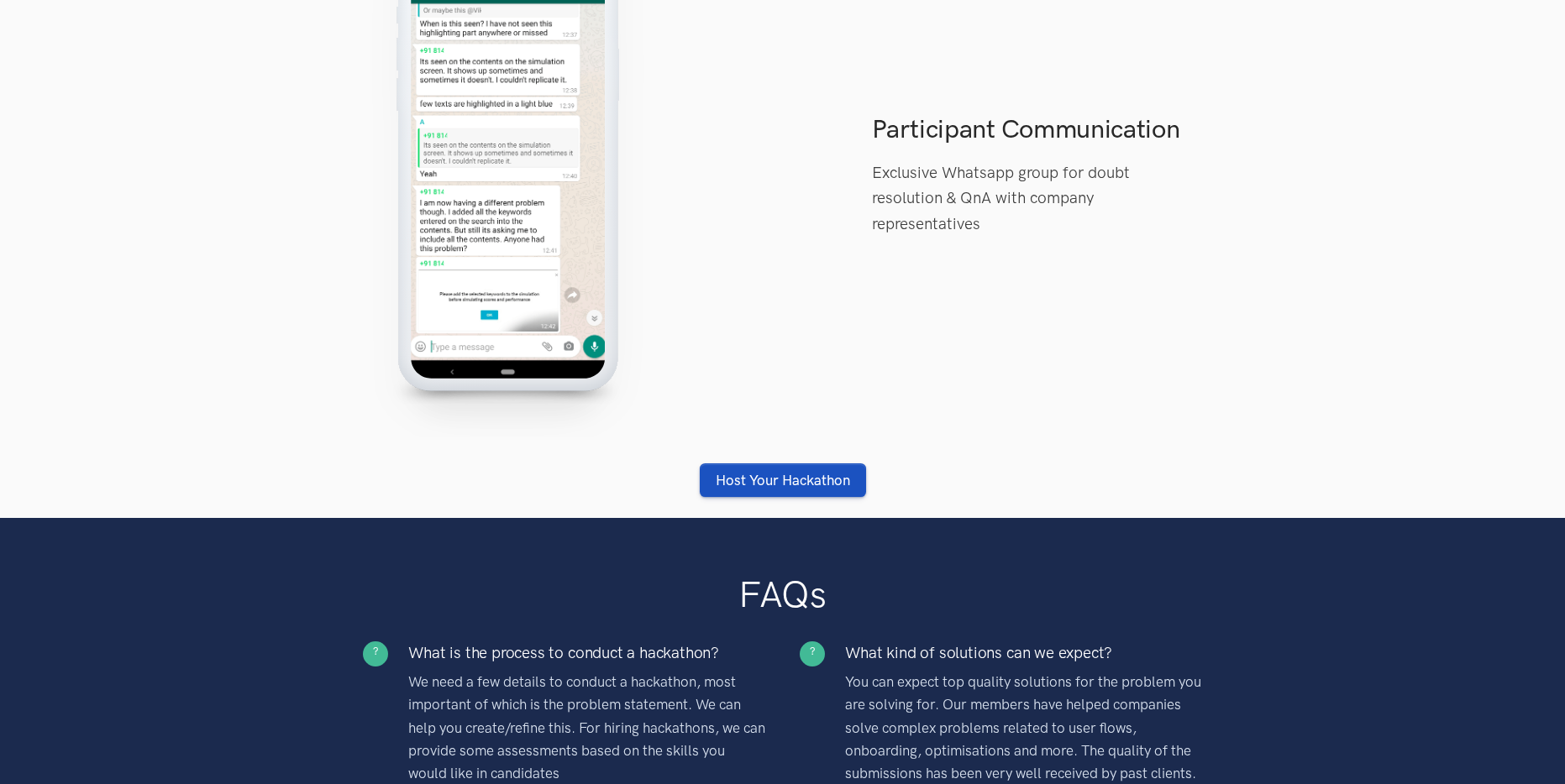
click at [763, 465] on div "Participant Communication Exclusive Whatsapp group for doubt resolution & QnA w…" at bounding box center [782, 218] width 874 height 599
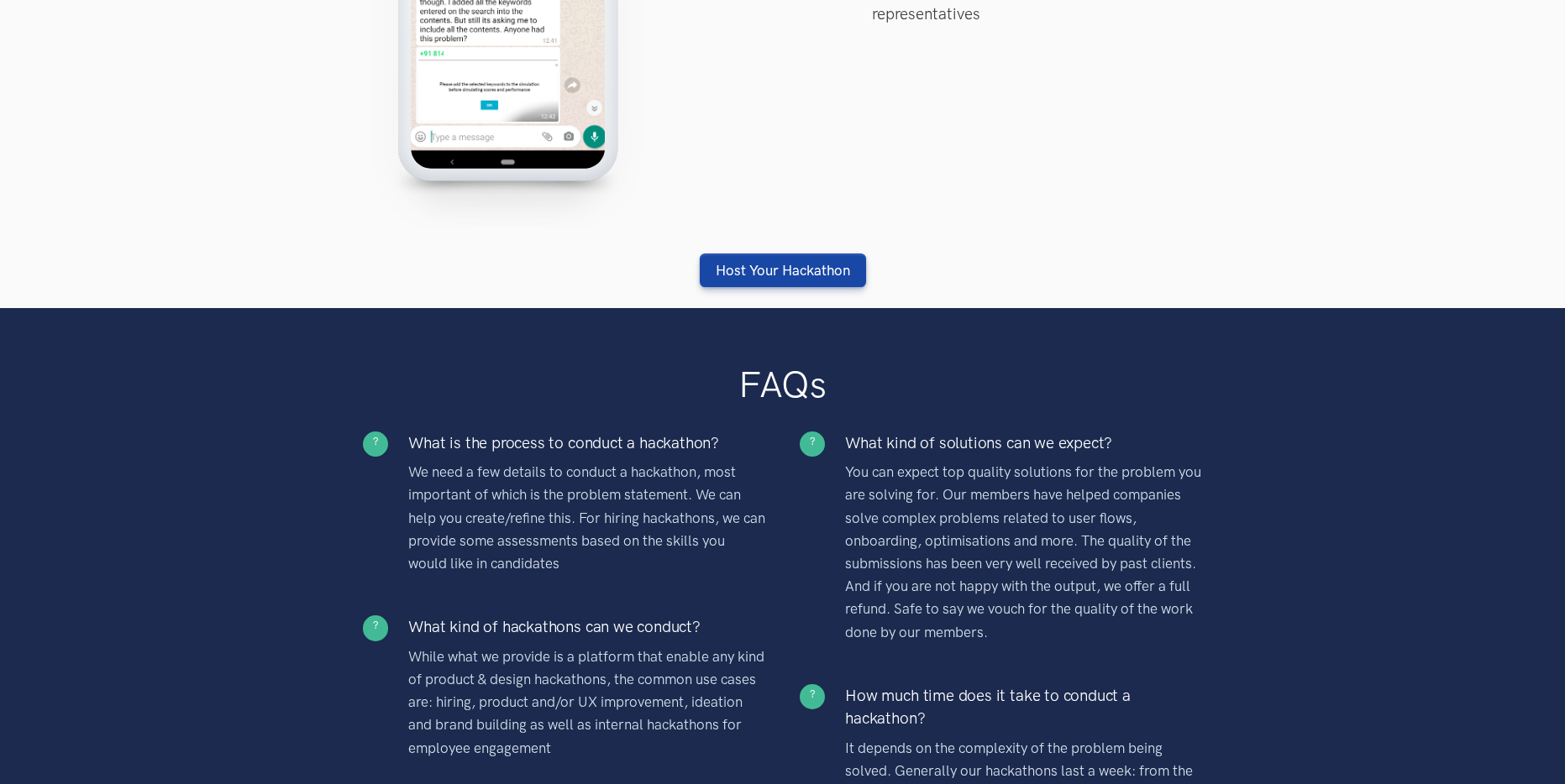
scroll to position [4588, 0]
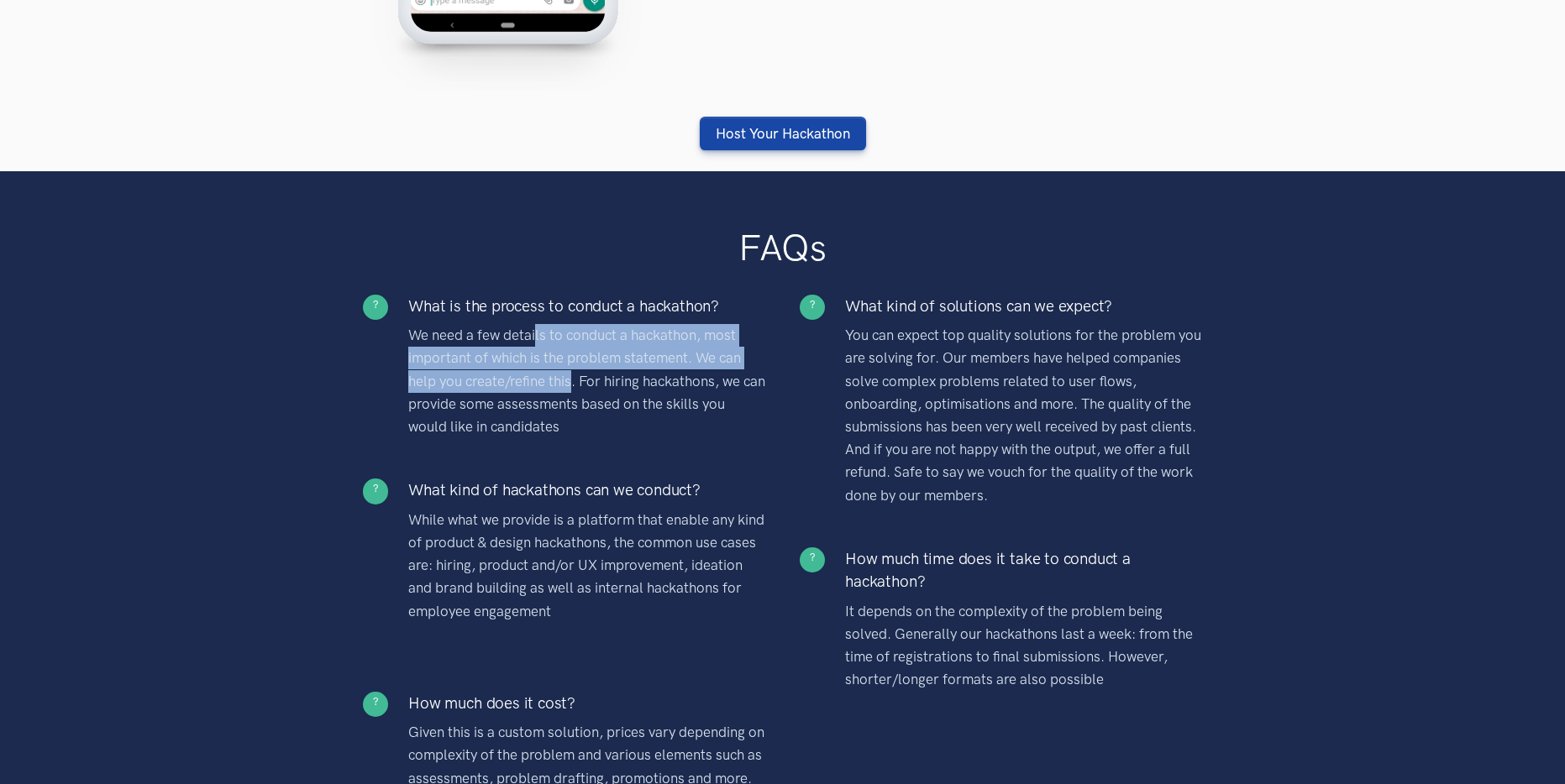
drag, startPoint x: 537, startPoint y: 337, endPoint x: 572, endPoint y: 391, distance: 64.4
click at [572, 390] on p "We need a few details to conduct a hackathon, most important of which is the pr…" at bounding box center [587, 381] width 357 height 114
drag, startPoint x: 572, startPoint y: 391, endPoint x: 539, endPoint y: 380, distance: 34.8
click at [572, 391] on p "We need a few details to conduct a hackathon, most important of which is the pr…" at bounding box center [587, 381] width 357 height 114
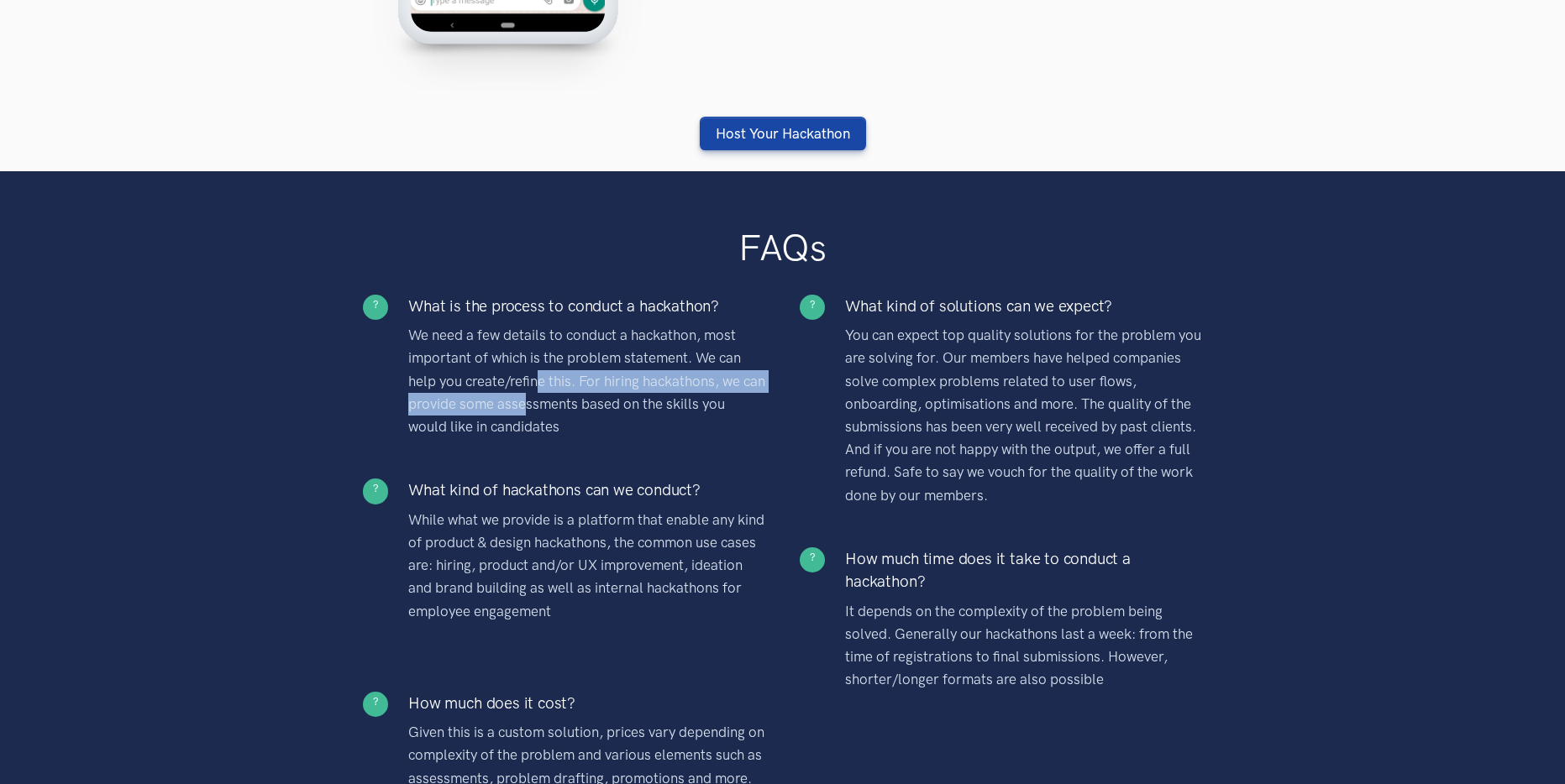
drag, startPoint x: 539, startPoint y: 380, endPoint x: 574, endPoint y: 404, distance: 42.4
click at [559, 403] on p "We need a few details to conduct a hackathon, most important of which is the pr…" at bounding box center [587, 381] width 357 height 114
drag, startPoint x: 574, startPoint y: 404, endPoint x: 538, endPoint y: 382, distance: 42.2
click at [575, 404] on p "We need a few details to conduct a hackathon, most important of which is the pr…" at bounding box center [587, 381] width 357 height 114
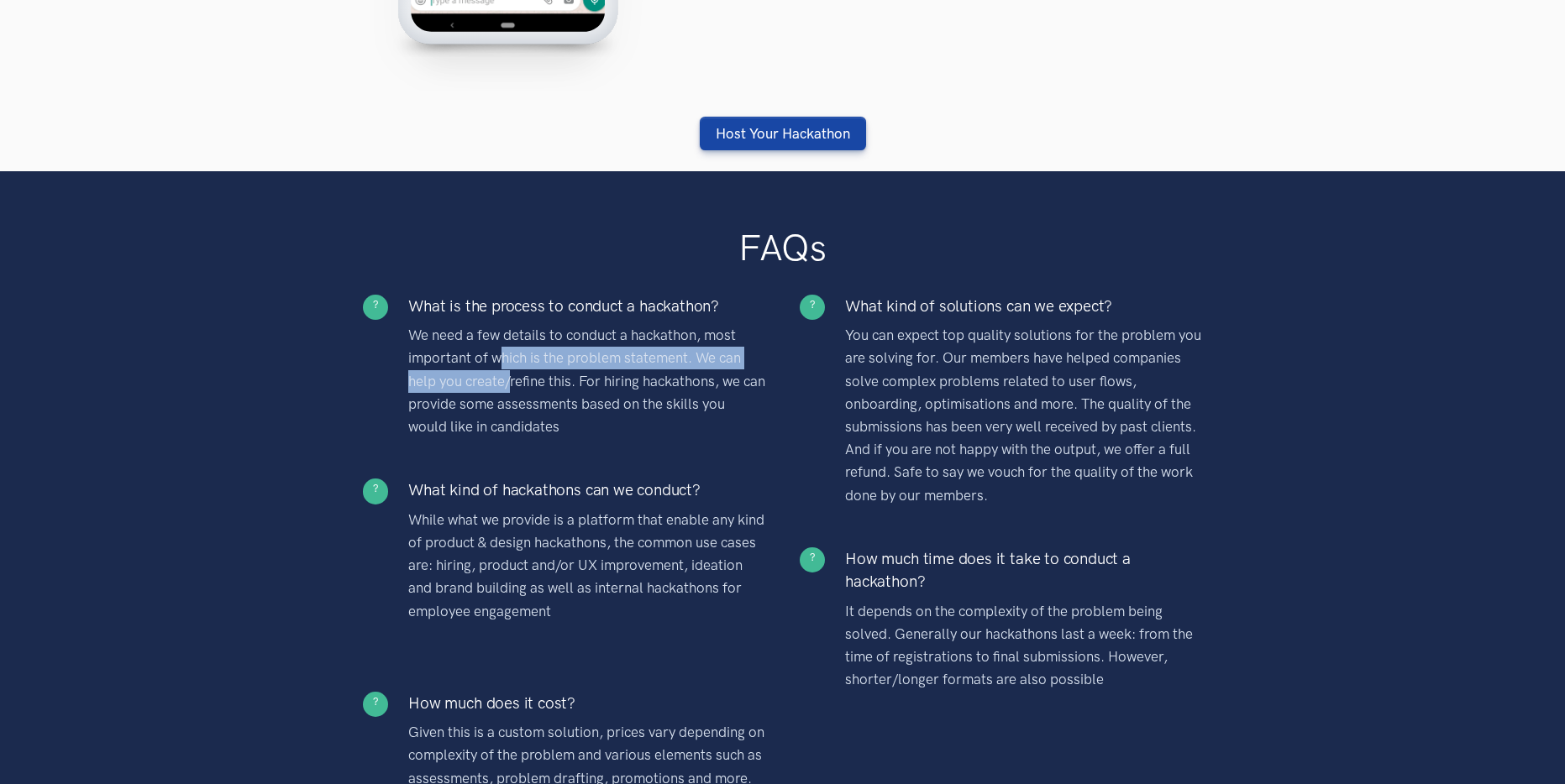
click at [534, 387] on p "We need a few details to conduct a hackathon, most important of which is the pr…" at bounding box center [587, 381] width 357 height 114
drag, startPoint x: 550, startPoint y: 389, endPoint x: 501, endPoint y: 365, distance: 54.6
click at [550, 389] on p "We need a few details to conduct a hackathon, most important of which is the pr…" at bounding box center [587, 381] width 357 height 114
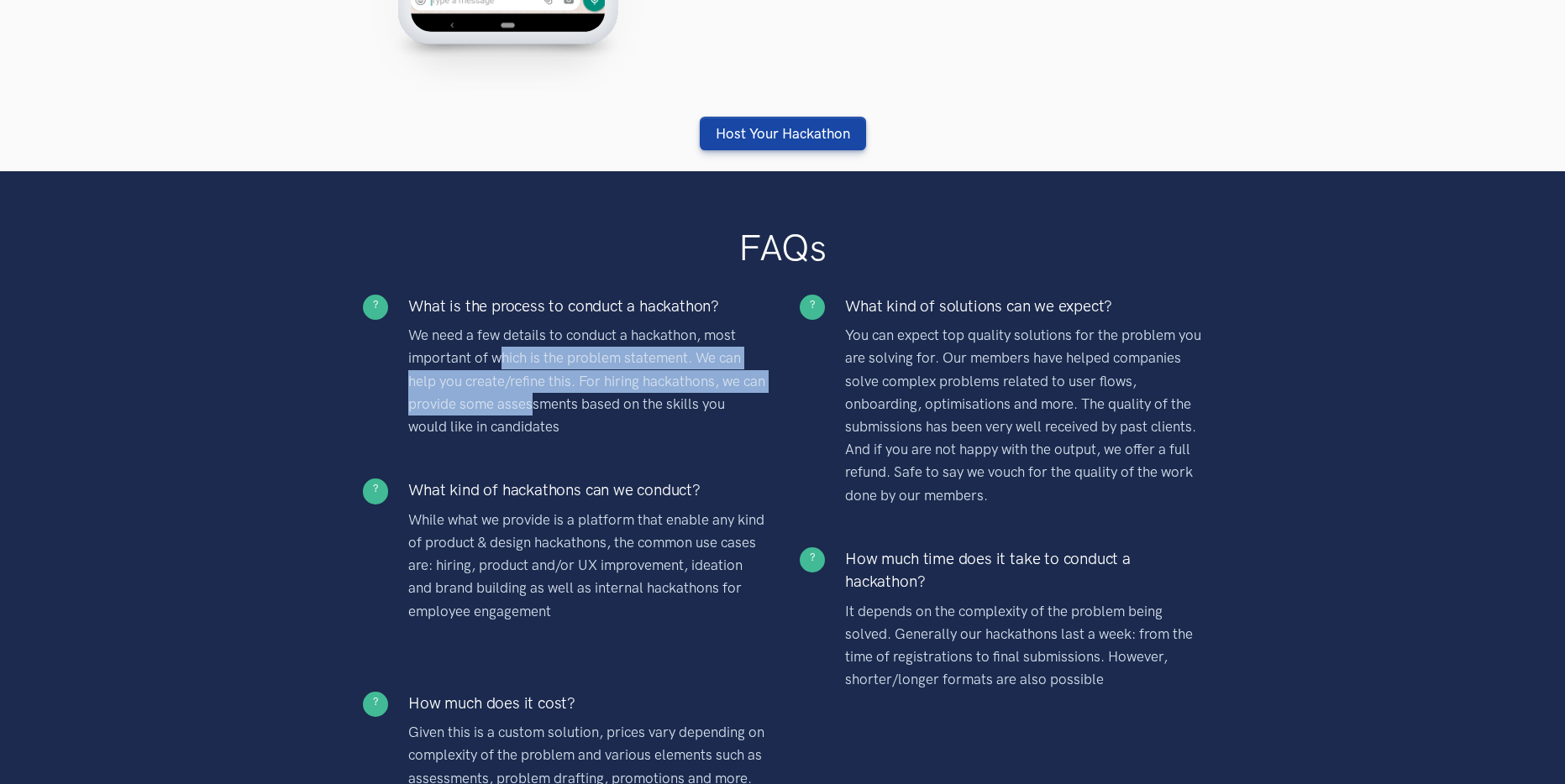
drag, startPoint x: 501, startPoint y: 365, endPoint x: 558, endPoint y: 405, distance: 69.6
click at [557, 405] on p "We need a few details to conduct a hackathon, most important of which is the pr…" at bounding box center [587, 381] width 357 height 114
drag, startPoint x: 558, startPoint y: 405, endPoint x: 509, endPoint y: 382, distance: 54.1
click at [557, 404] on p "We need a few details to conduct a hackathon, most important of which is the pr…" at bounding box center [587, 381] width 357 height 114
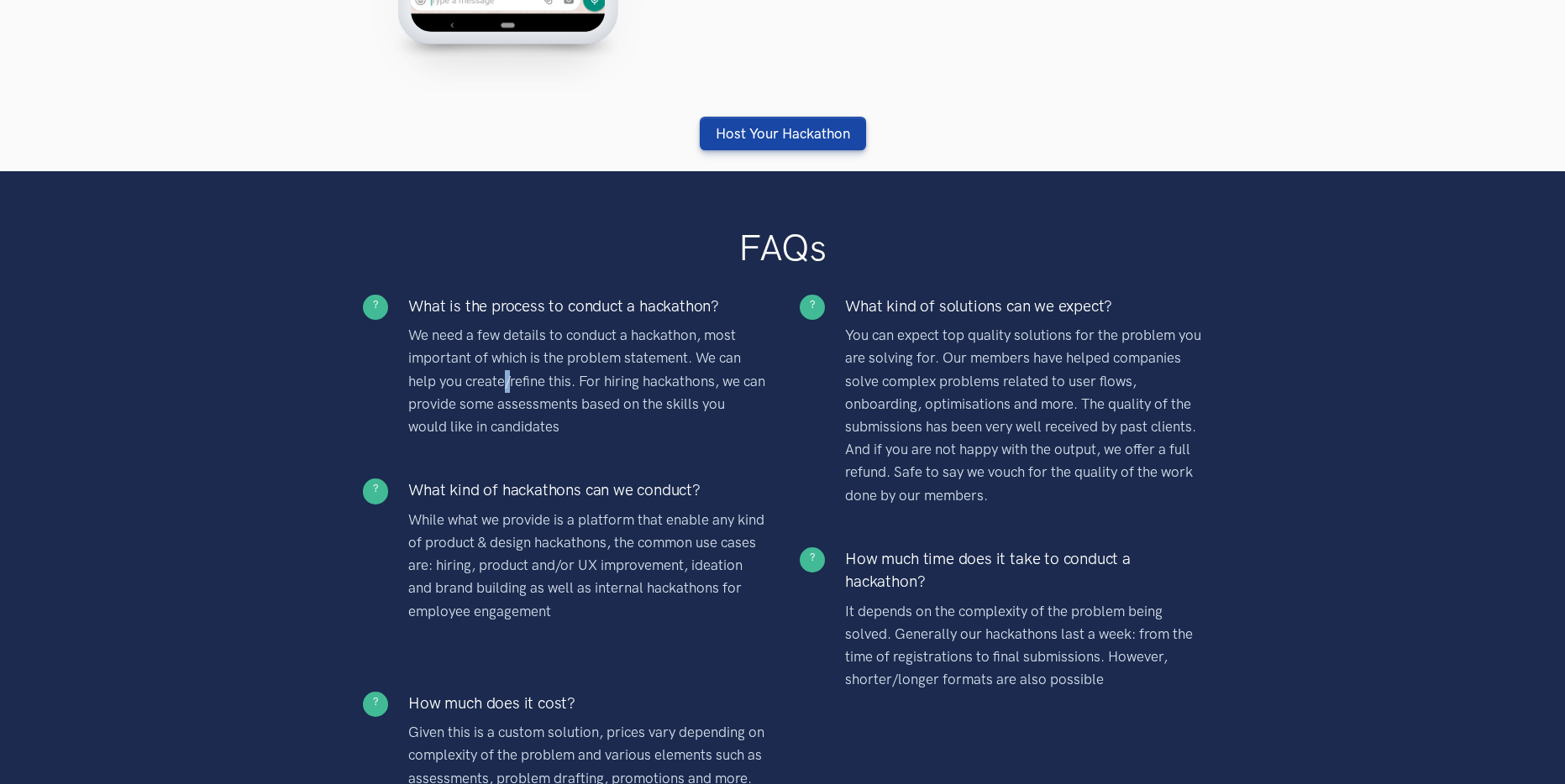
drag, startPoint x: 509, startPoint y: 382, endPoint x: 542, endPoint y: 399, distance: 37.1
click at [530, 397] on p "We need a few details to conduct a hackathon, most important of which is the pr…" at bounding box center [587, 381] width 357 height 114
click at [559, 401] on p "We need a few details to conduct a hackathon, most important of which is the pr…" at bounding box center [587, 381] width 357 height 114
drag
click at [544, 397] on p "We need a few details to conduct a hackathon, most important of which is the pr…" at bounding box center [587, 381] width 357 height 114
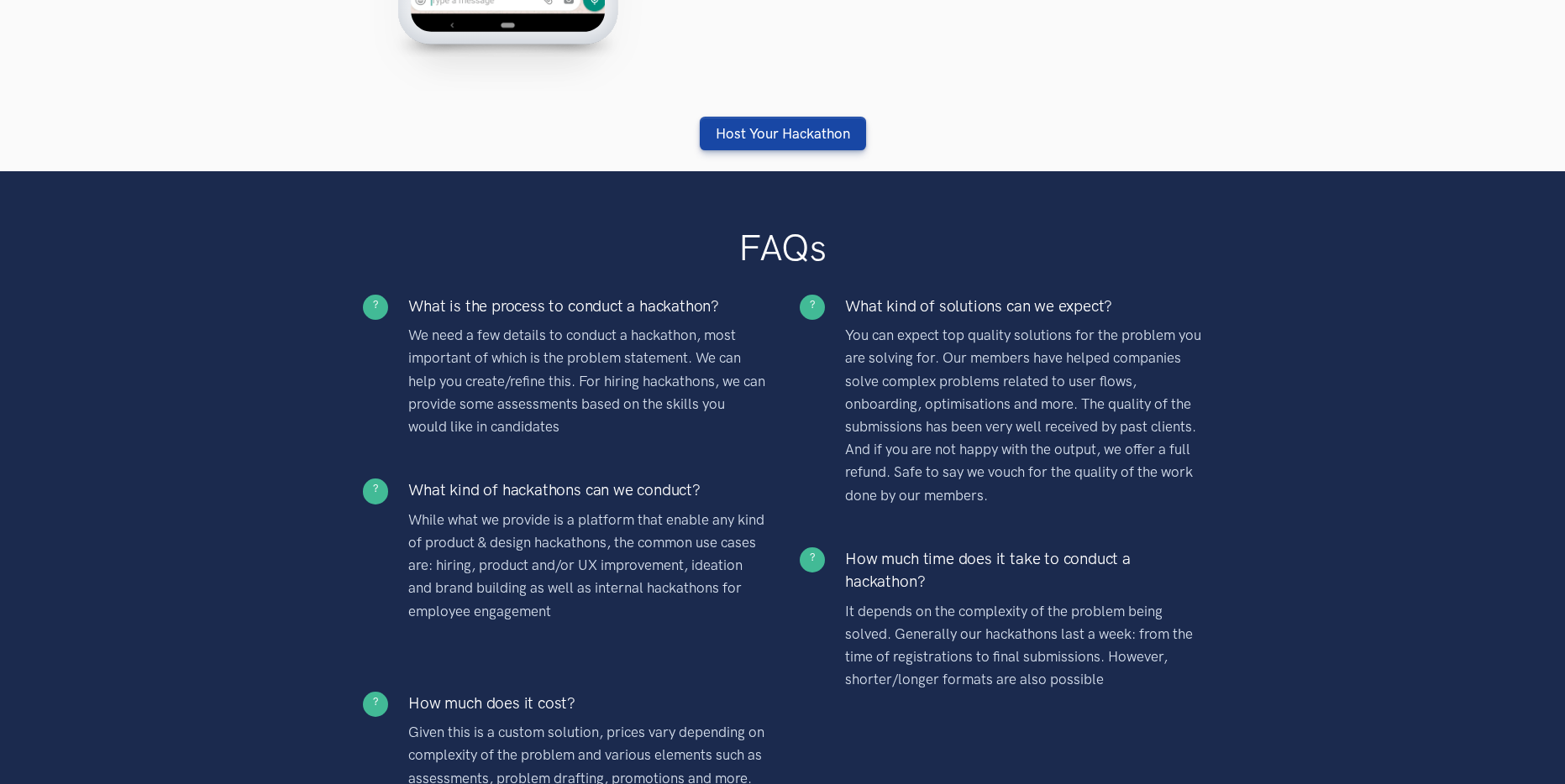
click at [591, 402] on p "We need a few details to conduct a hackathon, most important of which is the pr…" at bounding box center [587, 381] width 357 height 114
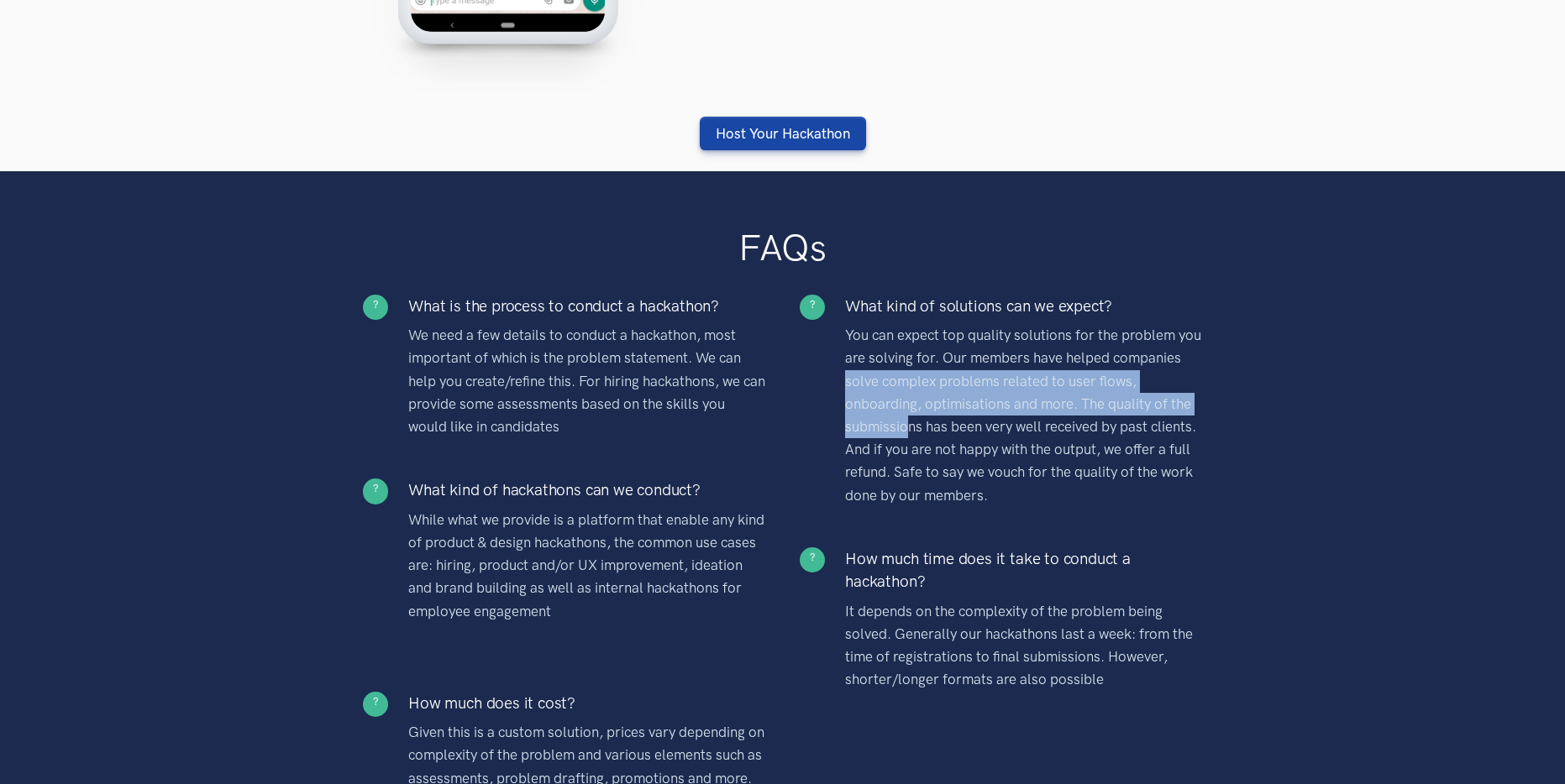
click at [912, 425] on p "You can expect top quality solutions for the problem you are solving for. Our m…" at bounding box center [1023, 415] width 357 height 183
click at [913, 425] on p "You can expect top quality solutions for the problem you are solving for. Our m…" at bounding box center [1023, 415] width 357 height 183
click at [912, 437] on p "You can expect top quality solutions for the problem you are solving for. Our m…" at bounding box center [1023, 415] width 357 height 183
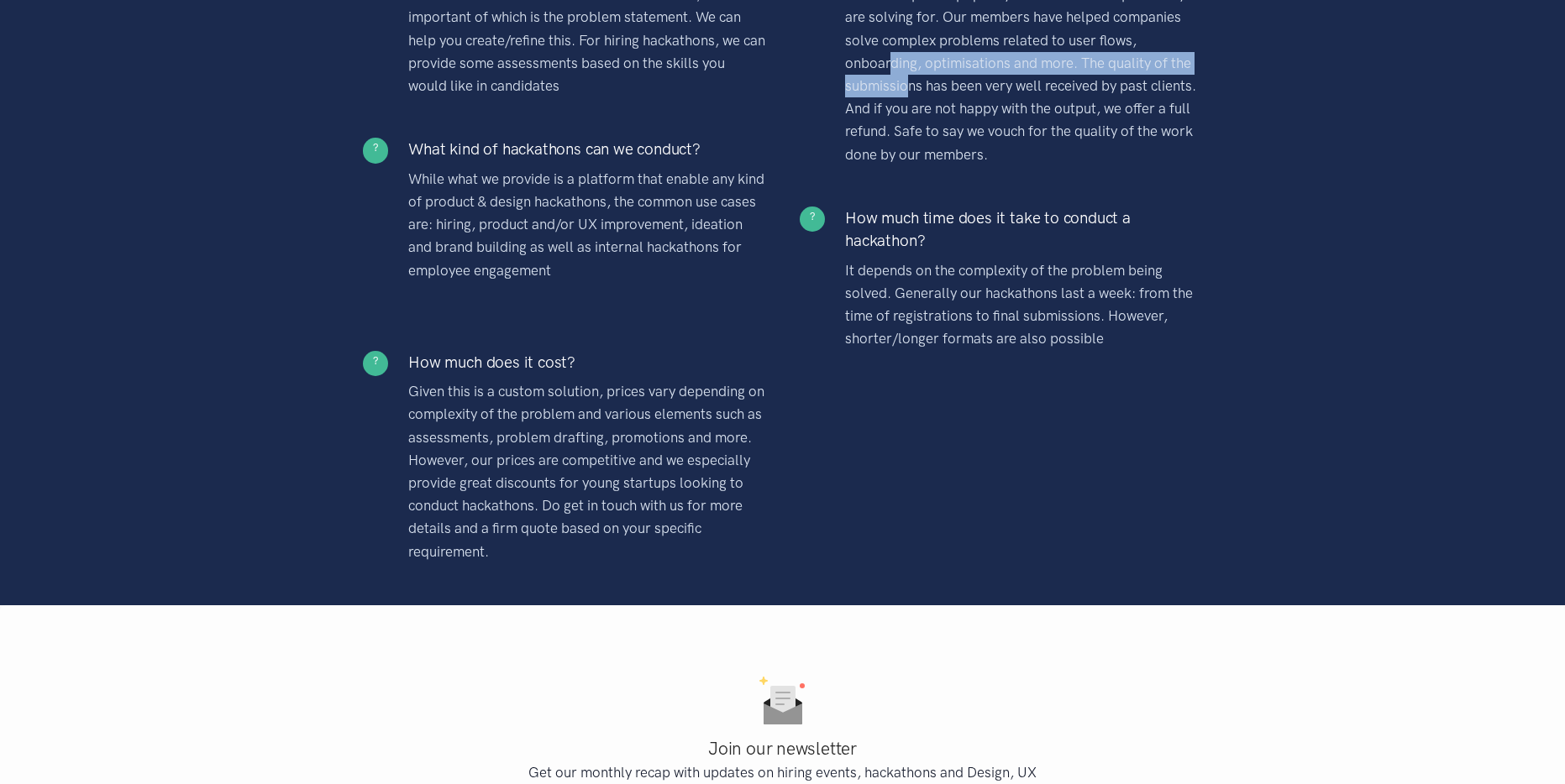
scroll to position [4928, 0]
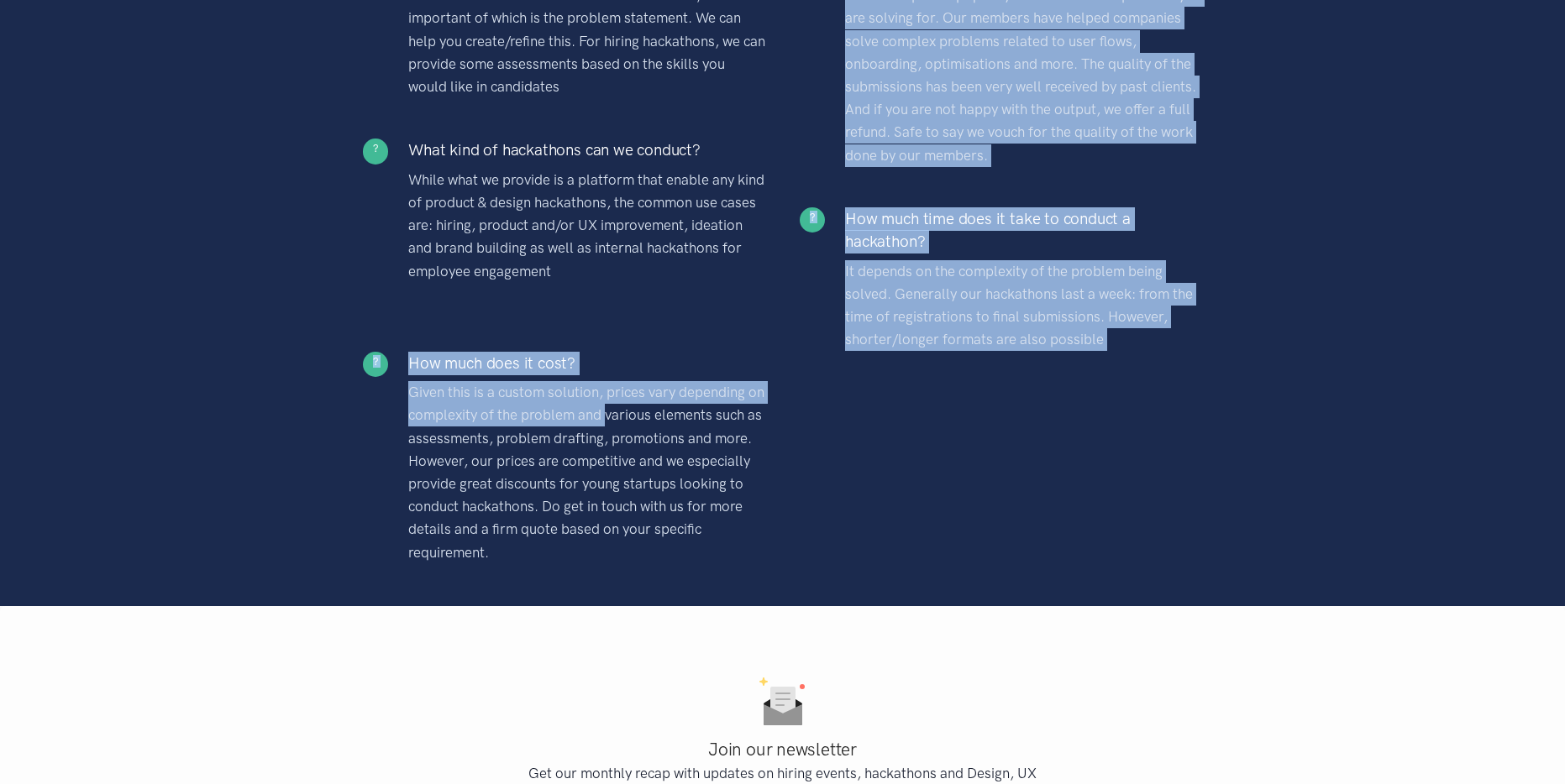
click at [630, 414] on div "? What is the process to conduct a hackathon? We need a few details to conduct …" at bounding box center [782, 258] width 874 height 609
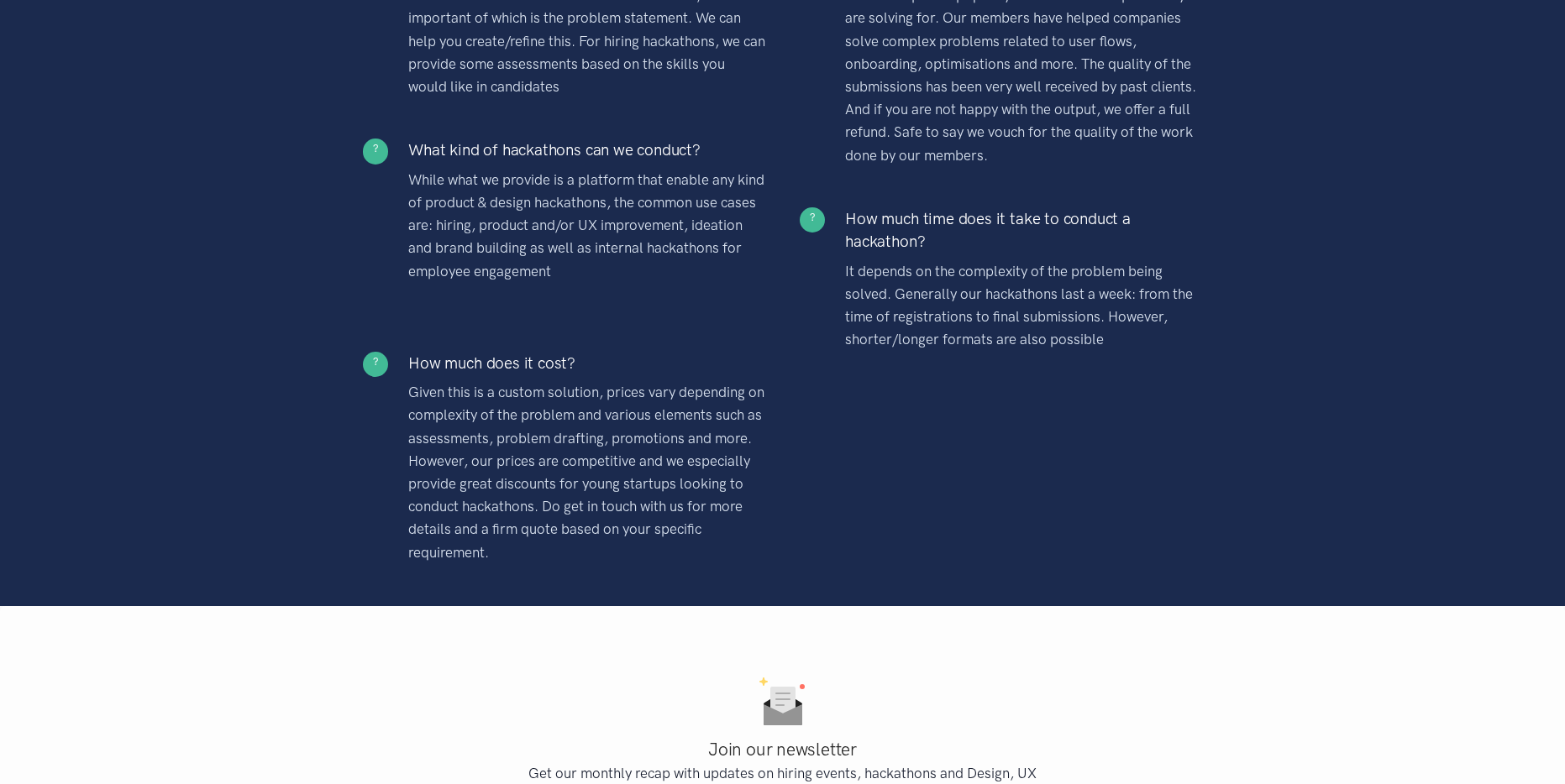
click at [636, 419] on p "Given this is a custom solution, prices vary depending on complexity of the pro…" at bounding box center [587, 473] width 357 height 183
click at [630, 452] on p "Given this is a custom solution, prices vary depending on complexity of the pro…" at bounding box center [587, 473] width 357 height 183
click at [640, 453] on p "Given this is a custom solution, prices vary depending on complexity of the pro…" at bounding box center [587, 473] width 357 height 183
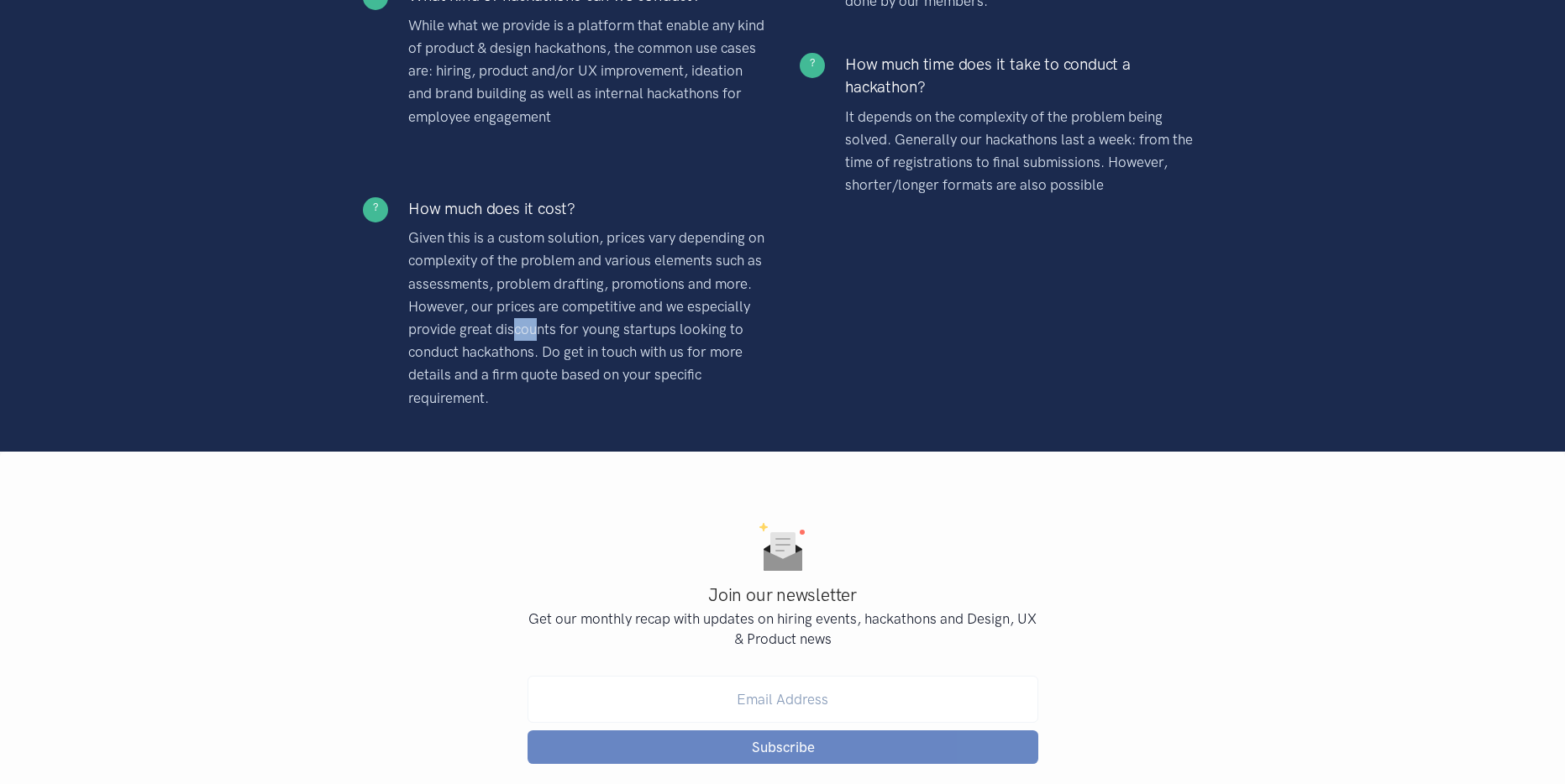
drag, startPoint x: 595, startPoint y: 338, endPoint x: 619, endPoint y: 346, distance: 25.3
click at [609, 344] on p "Given this is a custom solution, prices vary depending on complexity of the pro…" at bounding box center [587, 318] width 357 height 183
click at [619, 346] on p "Given this is a custom solution, prices vary depending on complexity of the pro…" at bounding box center [587, 318] width 357 height 183
drag, startPoint x: 558, startPoint y: 306, endPoint x: 708, endPoint y: 350, distance: 156.3
click at [635, 338] on p "Given this is a custom solution, prices vary depending on complexity of the pro…" at bounding box center [587, 318] width 357 height 183
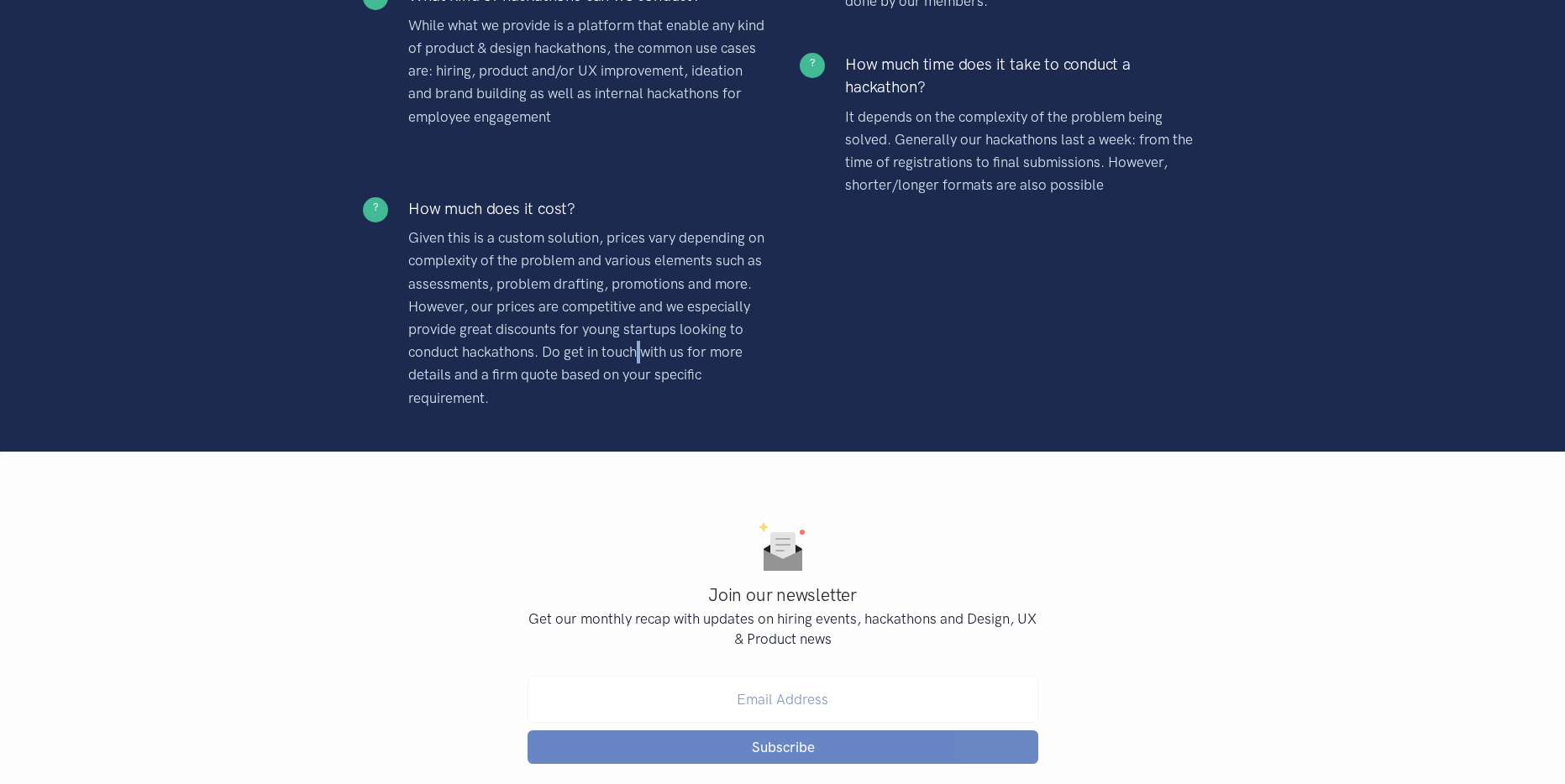
drag, startPoint x: 708, startPoint y: 350, endPoint x: 717, endPoint y: 366, distance: 18.4
click at [708, 350] on p "Given this is a custom solution, prices vary depending on complexity of the pro…" at bounding box center [587, 318] width 357 height 183
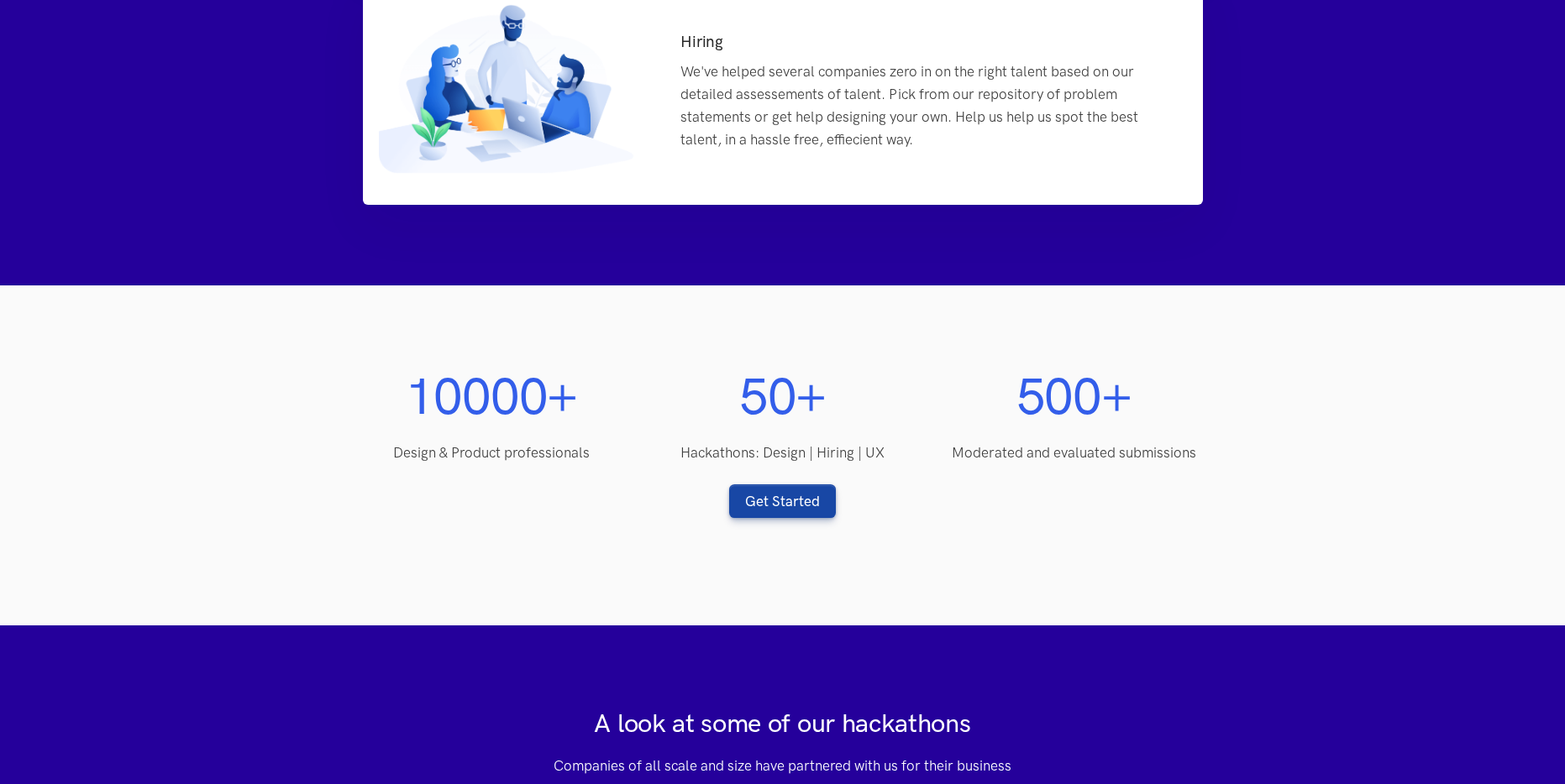
scroll to position [1285, 0]
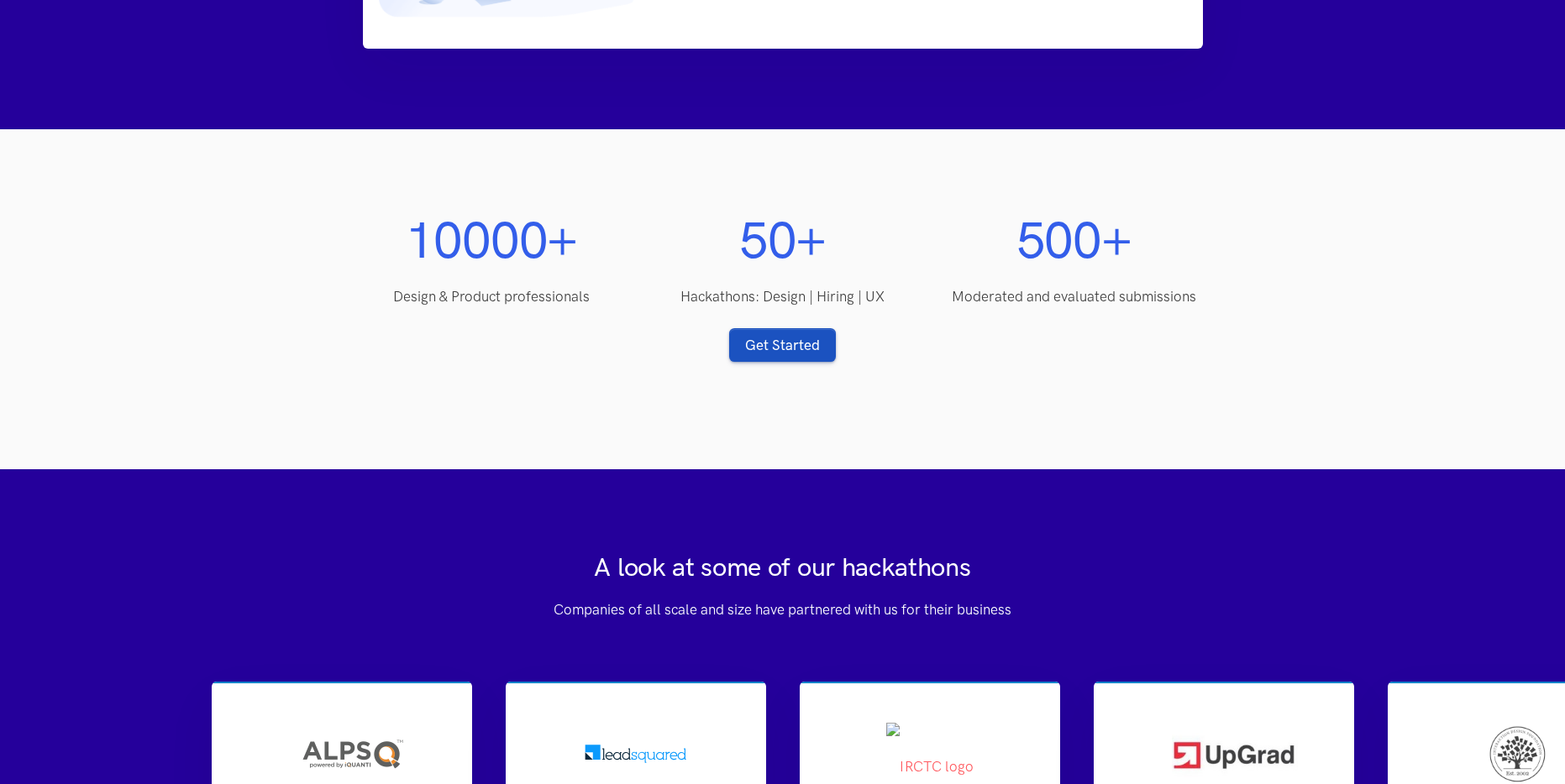
click at [782, 354] on link "Get Started" at bounding box center [782, 345] width 106 height 34
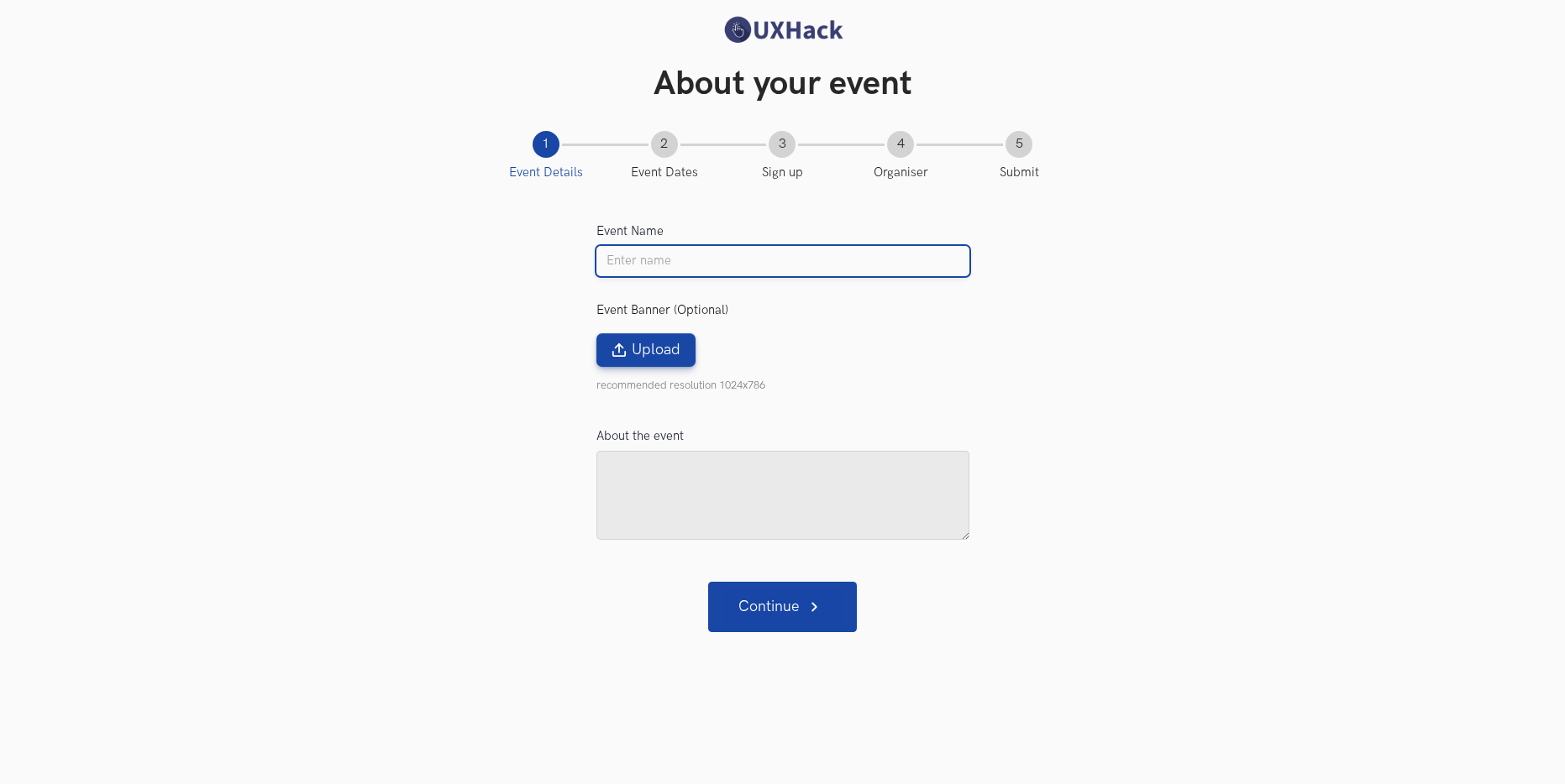
click at [659, 268] on input "Event Name" at bounding box center [782, 261] width 373 height 30
click at [618, 228] on label "Event Name" at bounding box center [630, 232] width 68 height 14
click at [618, 246] on input "Event Name" at bounding box center [782, 261] width 373 height 30
click at [618, 228] on label "Event Name" at bounding box center [630, 232] width 68 height 14
click at [618, 246] on input "Event Name" at bounding box center [782, 261] width 373 height 30
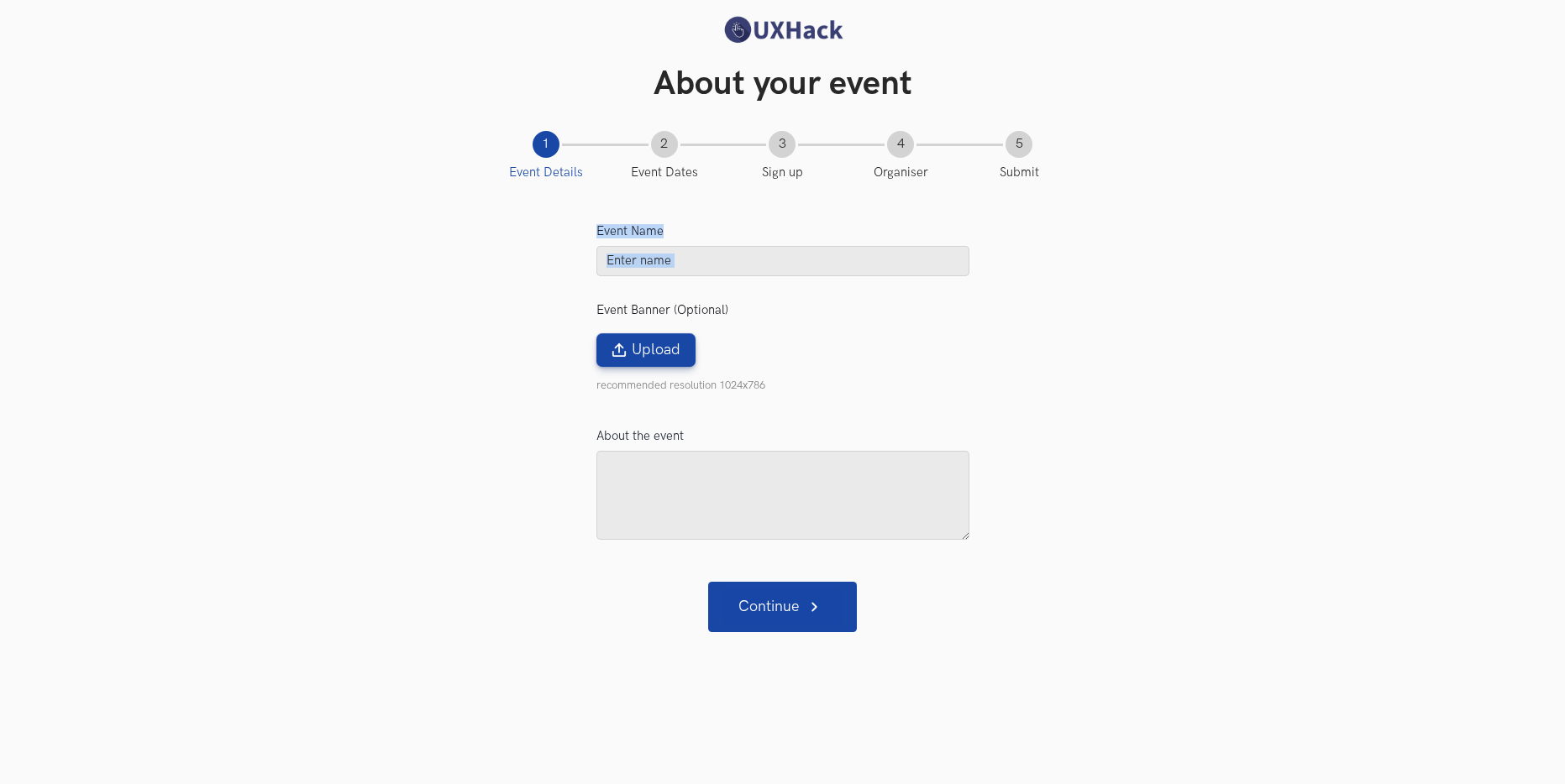
click at [618, 228] on label "Event Name" at bounding box center [630, 232] width 68 height 14
click at [618, 246] on input "Event Name" at bounding box center [782, 261] width 373 height 30
click at [630, 227] on label "Event Name" at bounding box center [630, 232] width 68 height 14
click at [630, 246] on input "Event Name" at bounding box center [782, 261] width 373 height 30
click at [621, 233] on label "Event Name" at bounding box center [630, 232] width 68 height 14
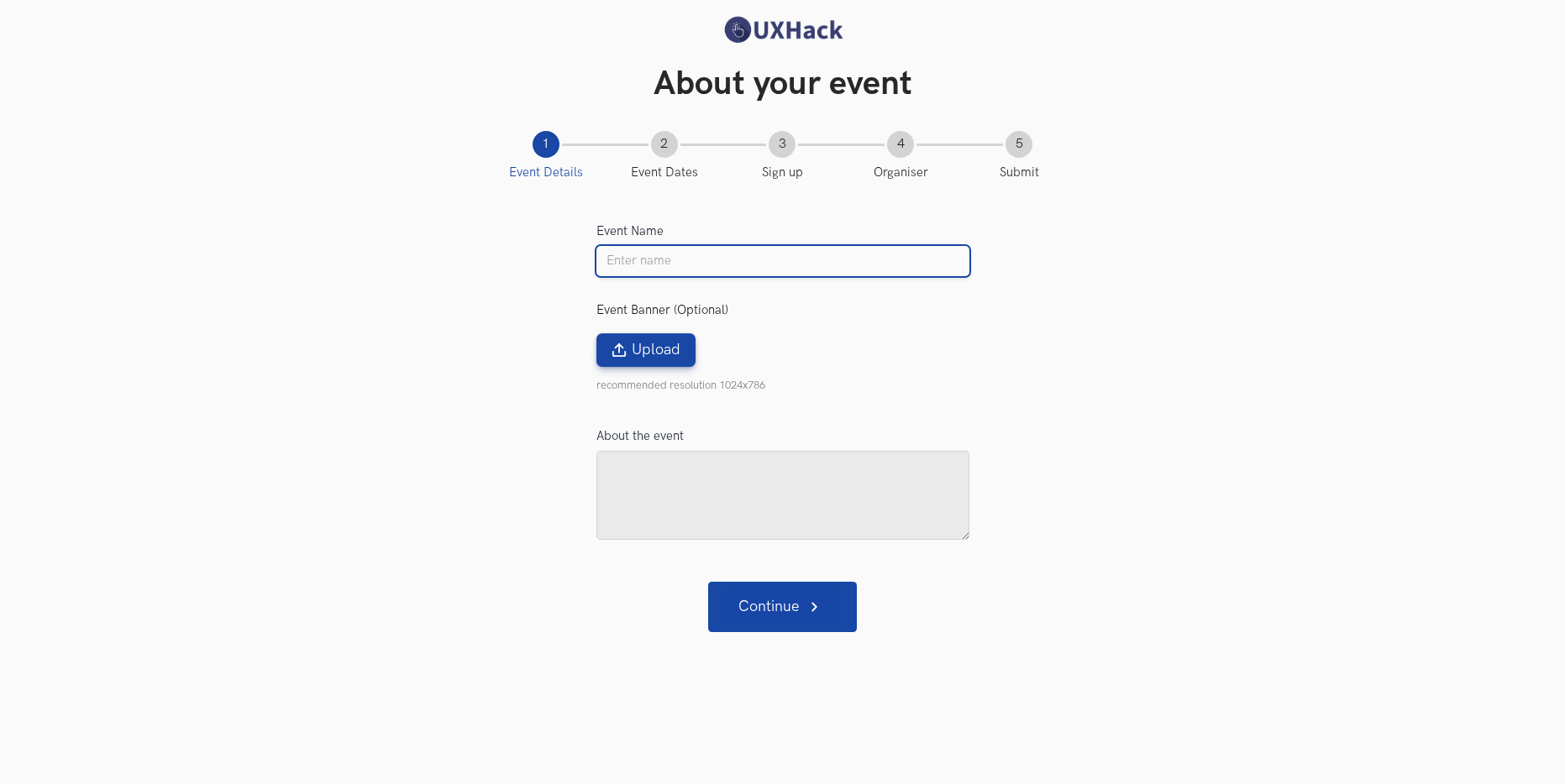
click at [621, 246] on input "Event Name" at bounding box center [782, 261] width 373 height 30
click at [621, 233] on label "Event Name" at bounding box center [630, 232] width 68 height 14
click at [621, 246] on input "Event Name" at bounding box center [782, 261] width 373 height 30
click at [639, 228] on label "Event Name" at bounding box center [630, 232] width 68 height 14
click at [639, 246] on input "Event Name" at bounding box center [782, 261] width 373 height 30
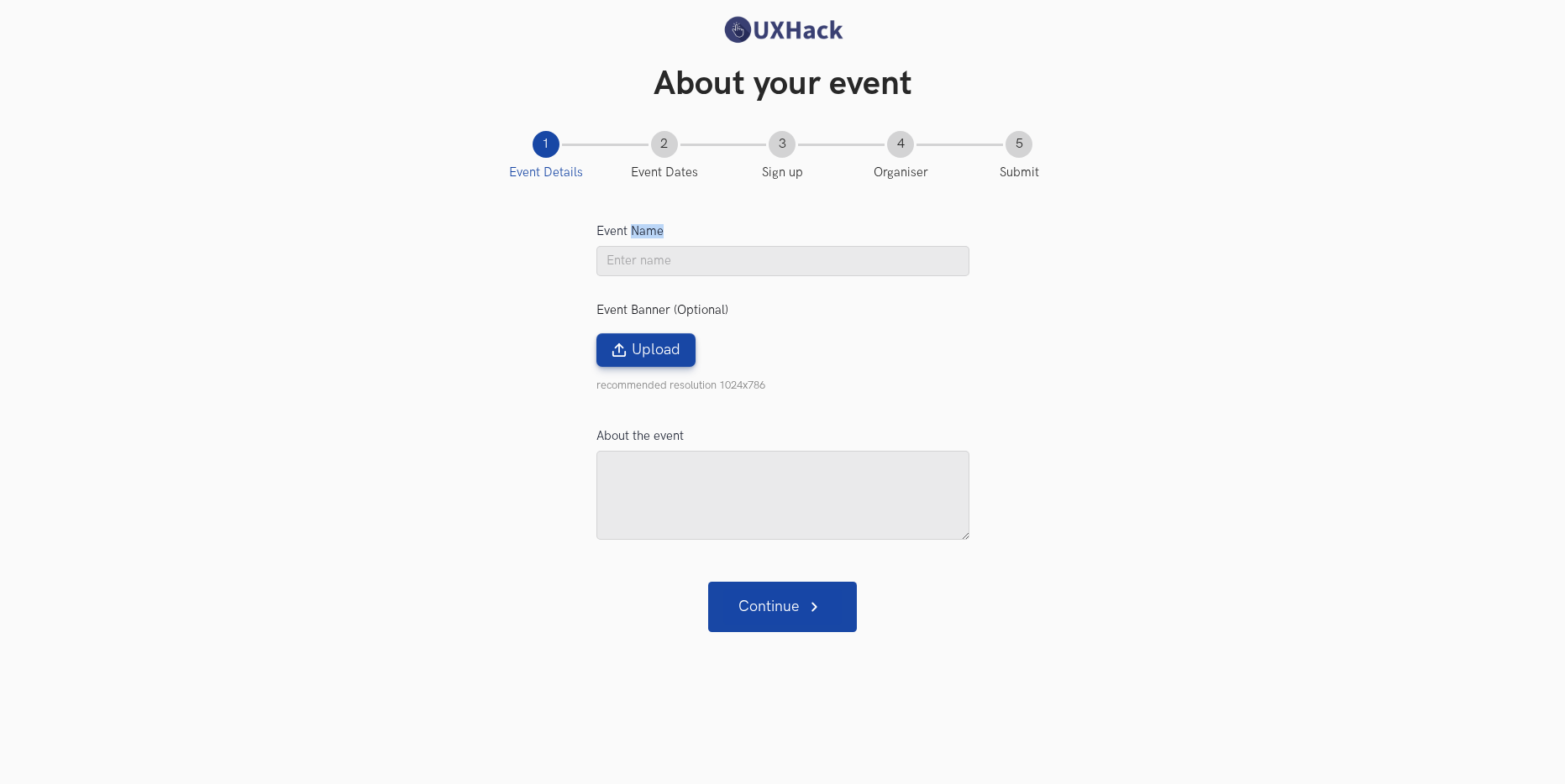
click at [639, 229] on label "Event Name" at bounding box center [630, 232] width 68 height 14
click at [639, 246] on input "Event Name" at bounding box center [782, 261] width 373 height 30
click at [639, 229] on label "Event Name" at bounding box center [630, 232] width 68 height 14
click at [639, 246] on input "Event Name" at bounding box center [782, 261] width 373 height 30
click at [632, 231] on label "Event Name" at bounding box center [630, 232] width 68 height 14
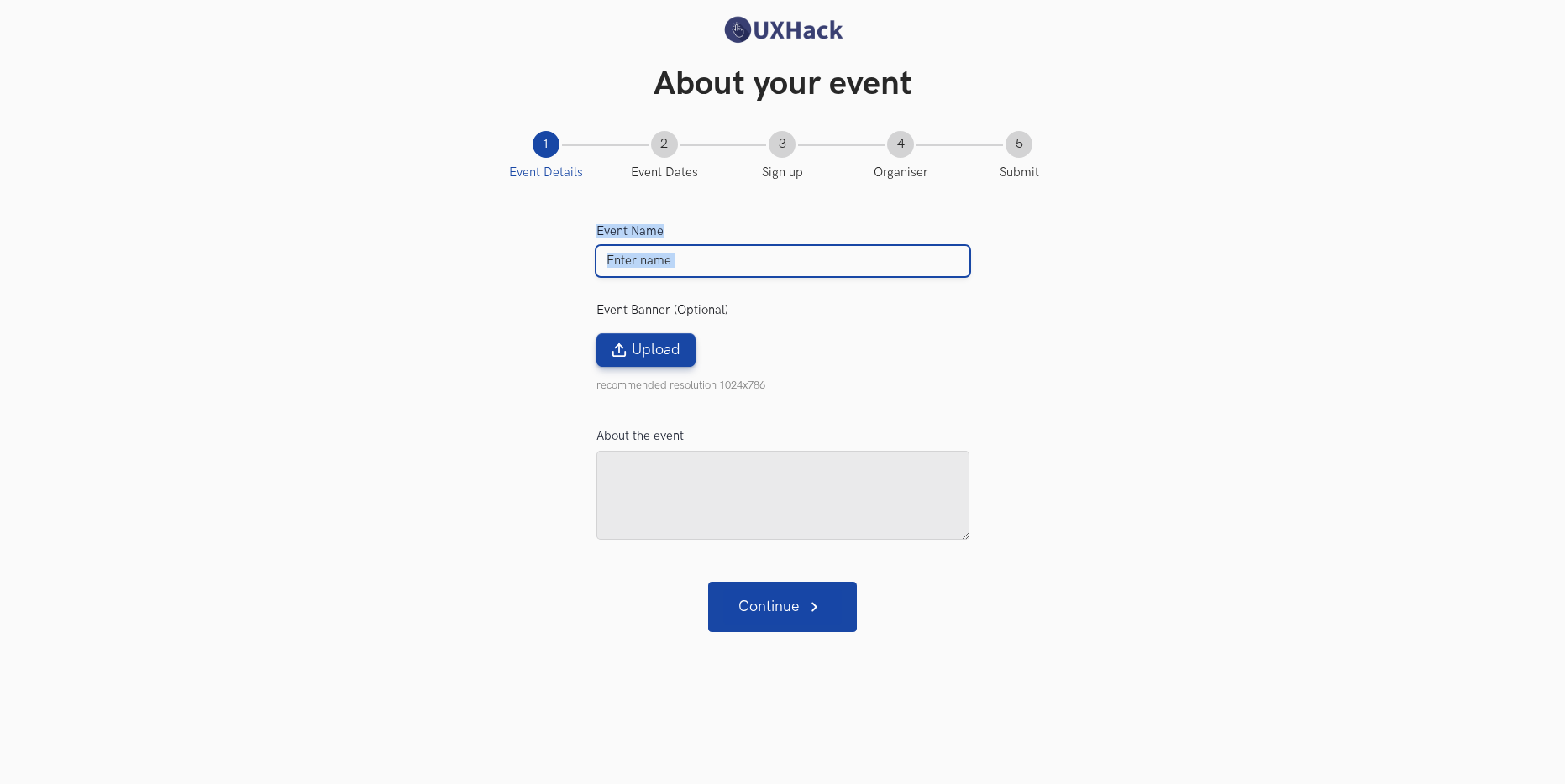
click at [632, 246] on input "Event Name" at bounding box center [782, 261] width 373 height 30
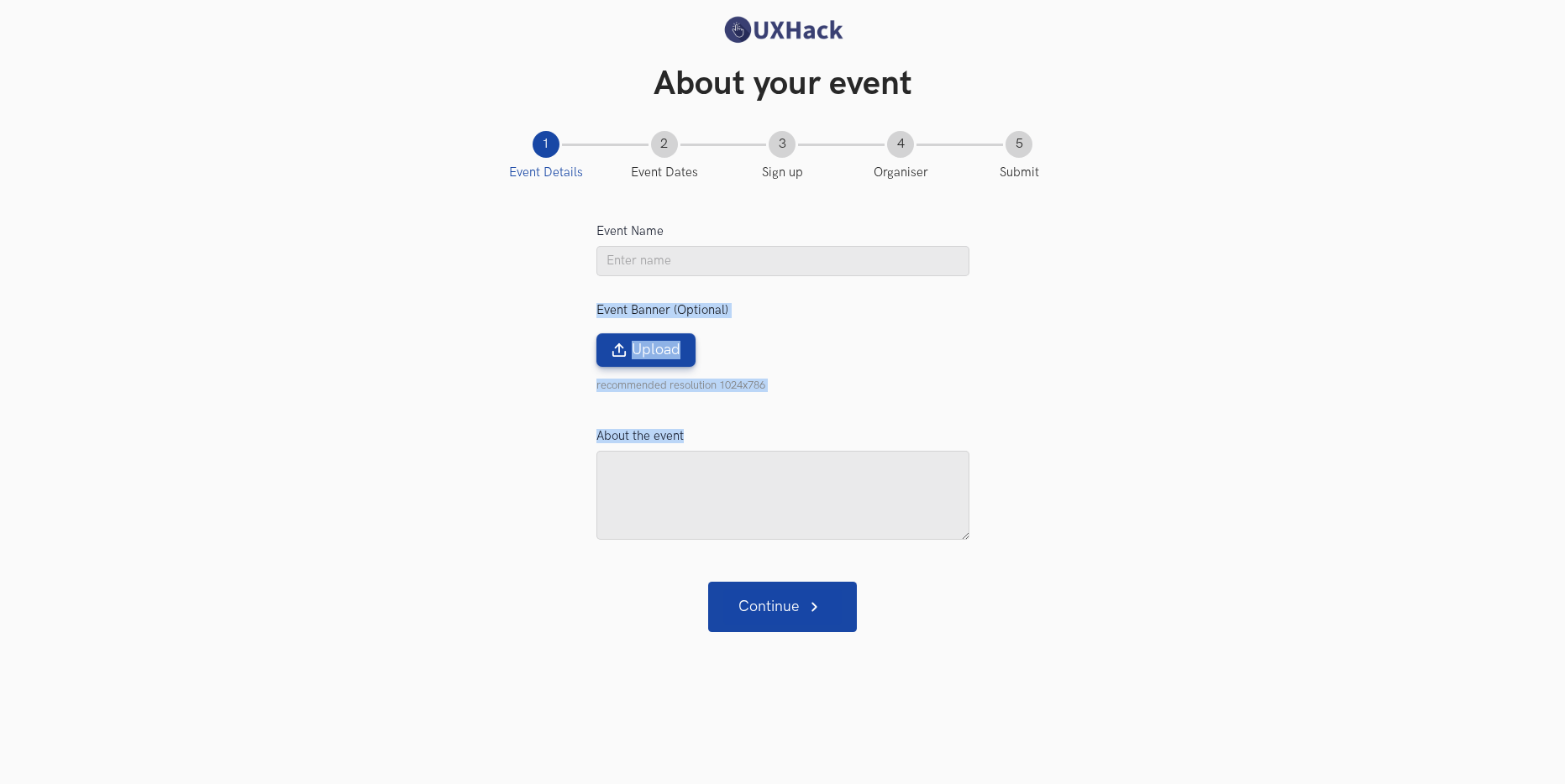
drag, startPoint x: 362, startPoint y: 306, endPoint x: 550, endPoint y: 553, distance: 310.4
click at [550, 553] on section "Event Name Event Banner (Optional) Upload recommended resolution 1024x786 About…" at bounding box center [782, 381] width 1565 height 402
drag, startPoint x: 550, startPoint y: 552, endPoint x: 534, endPoint y: 447, distance: 106.2
click at [551, 551] on div "Event Name Event Banner (Optional) Upload recommended resolution 1024x786 About…" at bounding box center [783, 381] width 511 height 372
drag, startPoint x: 533, startPoint y: 289, endPoint x: 669, endPoint y: 614, distance: 352.3
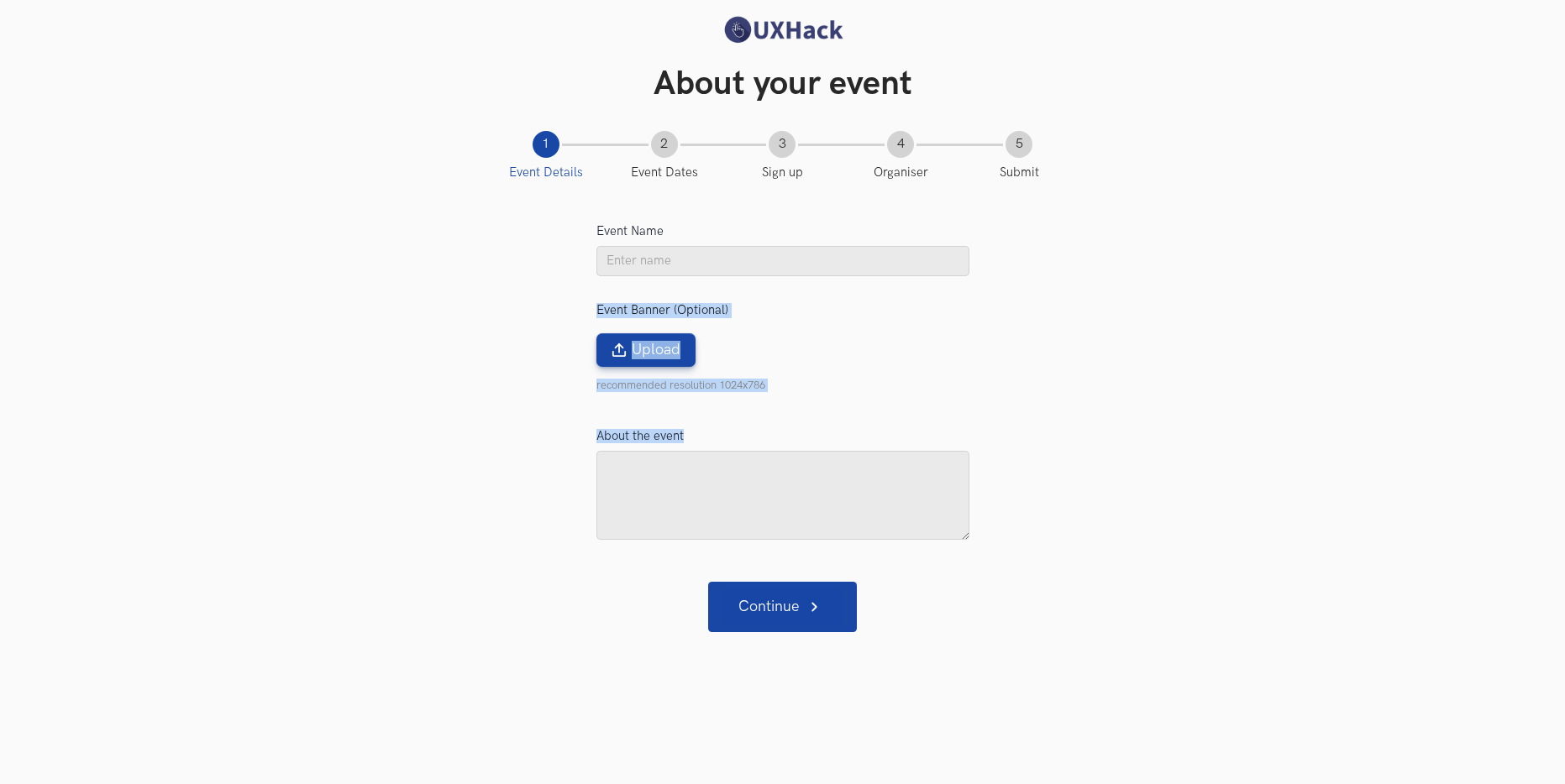
click at [674, 615] on body "About your event Event Details - current step 1 Event Dates 2 Sign up 3 Organis…" at bounding box center [782, 406] width 1565 height 784
click at [639, 592] on div "Continue Continue Continue Submit" at bounding box center [782, 606] width 1565 height 51
click at [577, 480] on section "Event Name Event Banner (Optional) Upload recommended resolution 1024x786 About…" at bounding box center [782, 381] width 1565 height 402
click at [577, 480] on div "Event Name Event Banner (Optional) Upload recommended resolution 1024x786 About…" at bounding box center [783, 381] width 511 height 372
click at [665, 389] on p "recommended resolution 1024x786" at bounding box center [782, 386] width 373 height 14
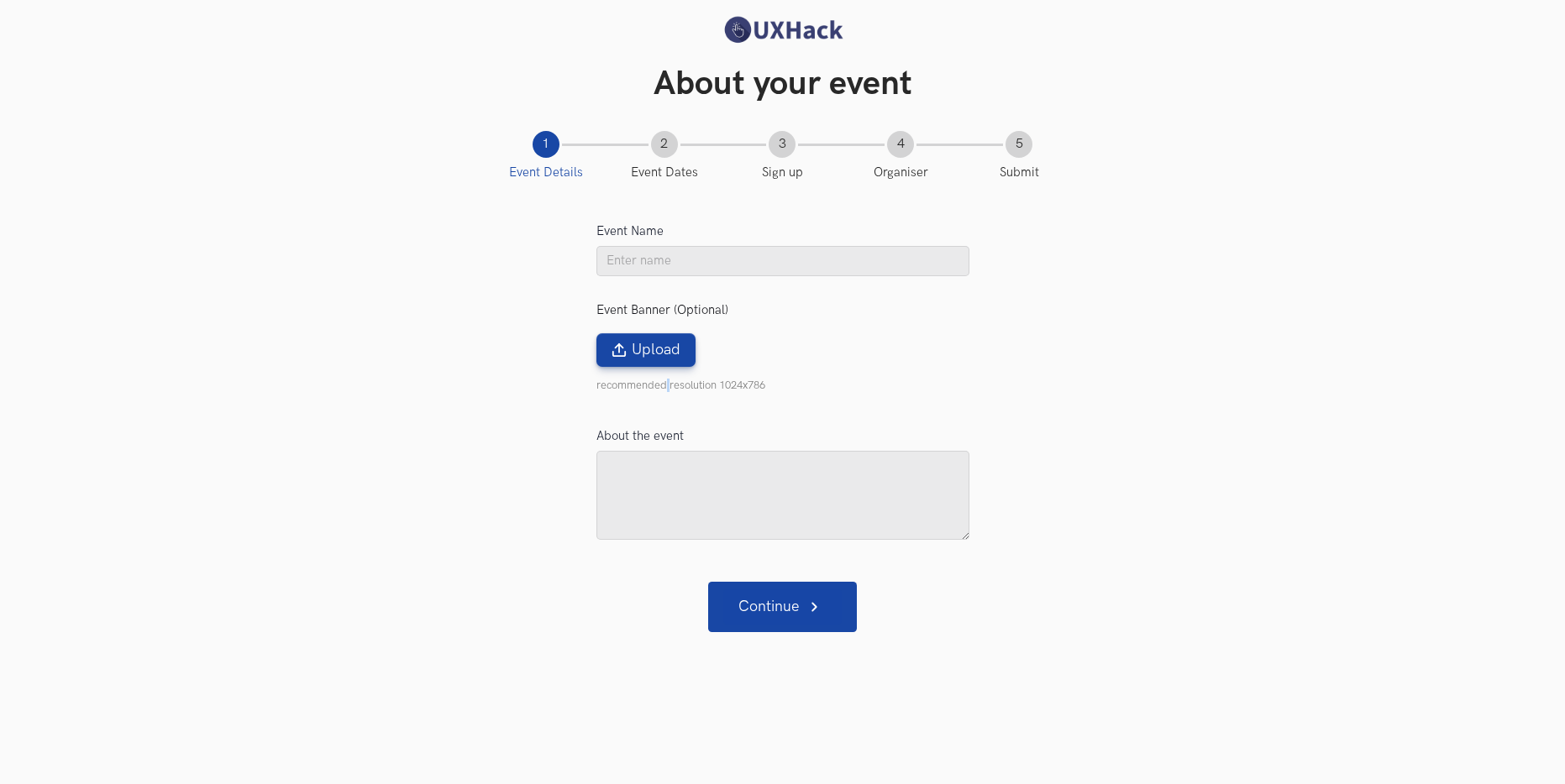
click at [665, 389] on p "recommended resolution 1024x786" at bounding box center [782, 386] width 373 height 14
click at [733, 387] on p "recommended resolution 1024x786" at bounding box center [782, 386] width 373 height 14
